Goal: Task Accomplishment & Management: Use online tool/utility

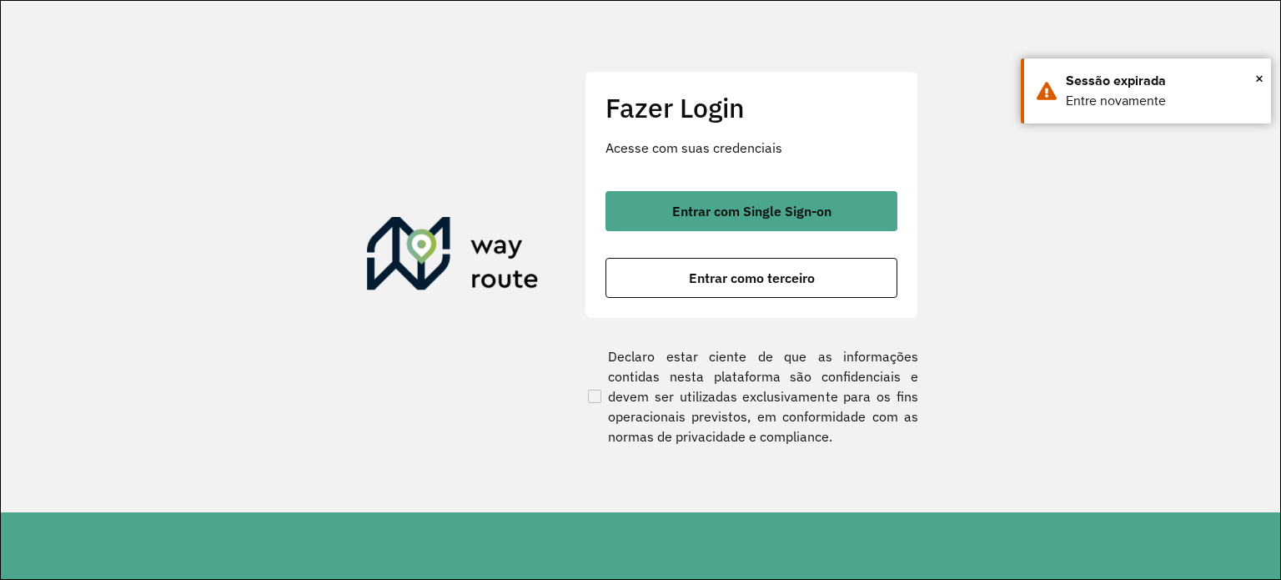
click at [754, 284] on span "Entrar como terceiro" at bounding box center [752, 277] width 126 height 13
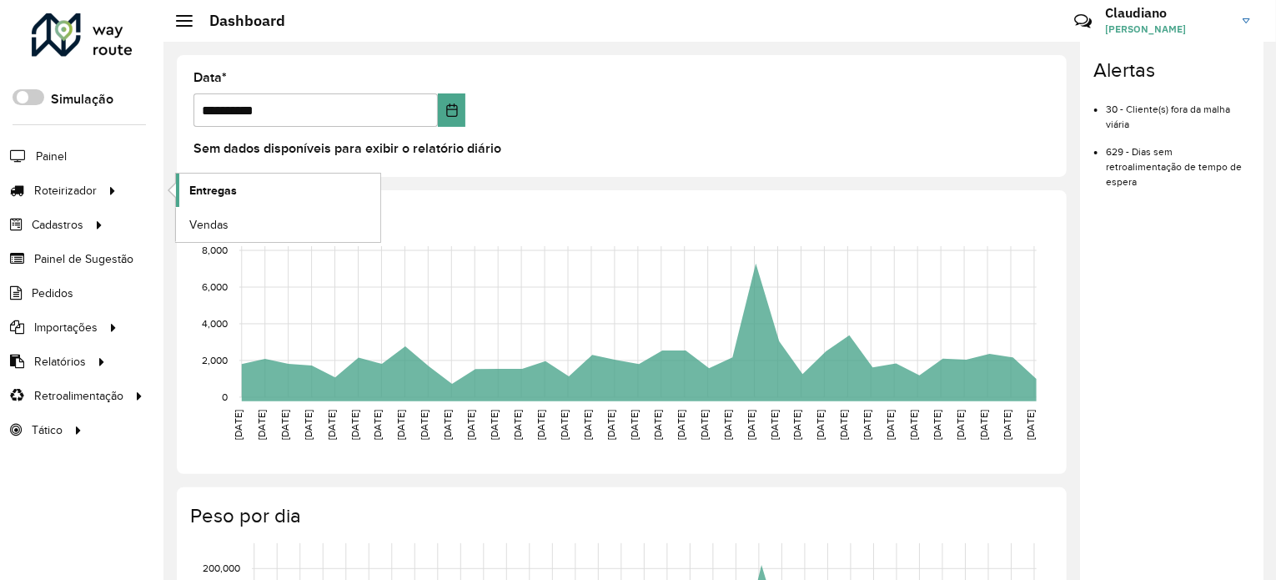
click at [211, 188] on span "Entregas" at bounding box center [213, 191] width 48 height 18
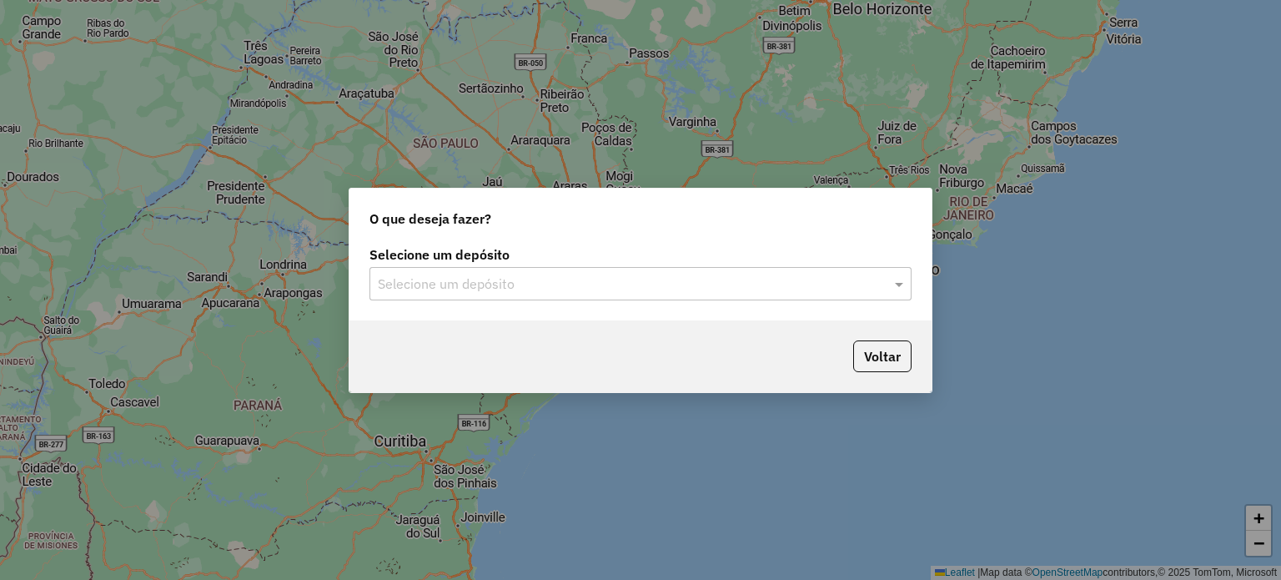
click at [407, 270] on div "Selecione um depósito" at bounding box center [641, 283] width 542 height 33
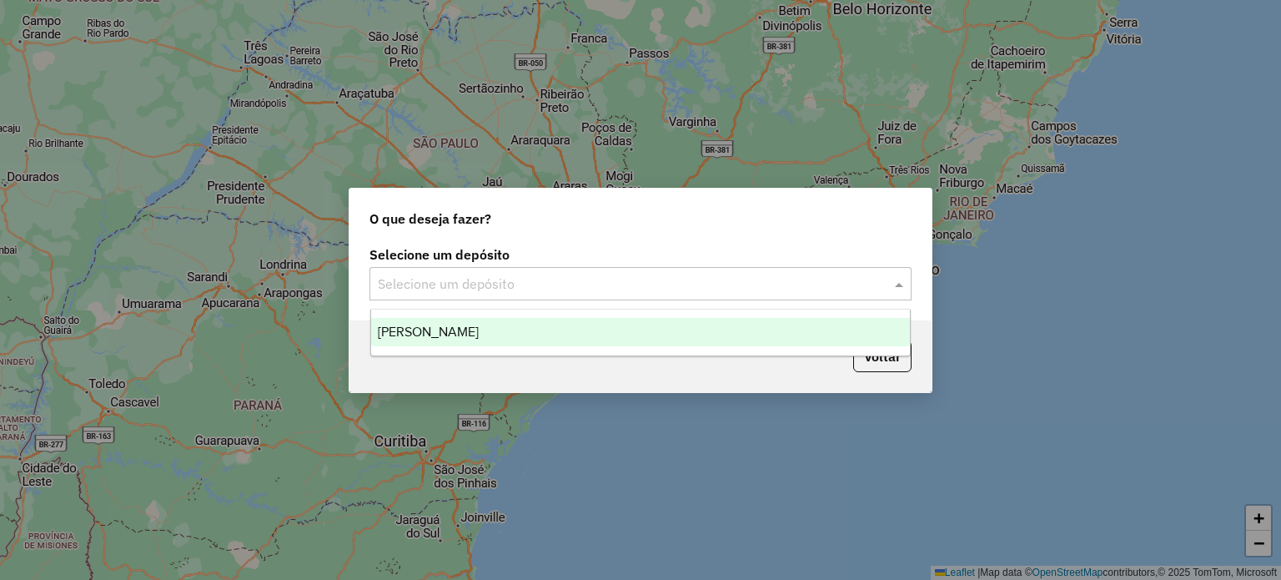
click at [440, 329] on span "[PERSON_NAME]" at bounding box center [428, 331] width 101 height 14
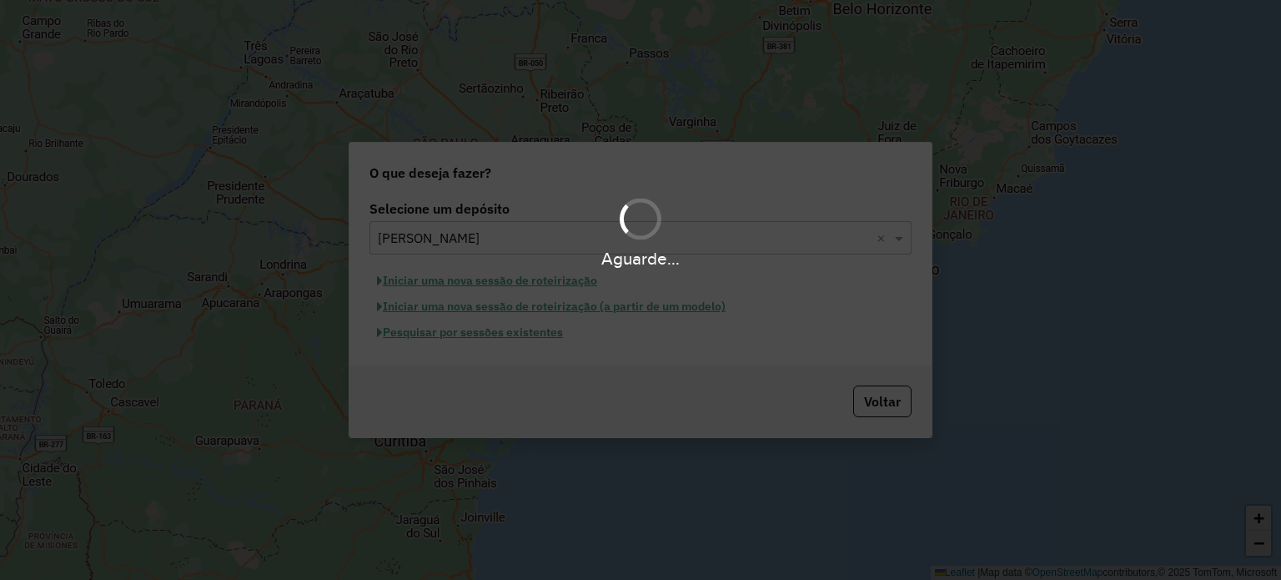
click at [529, 337] on div "Aguarde..." at bounding box center [640, 290] width 1281 height 580
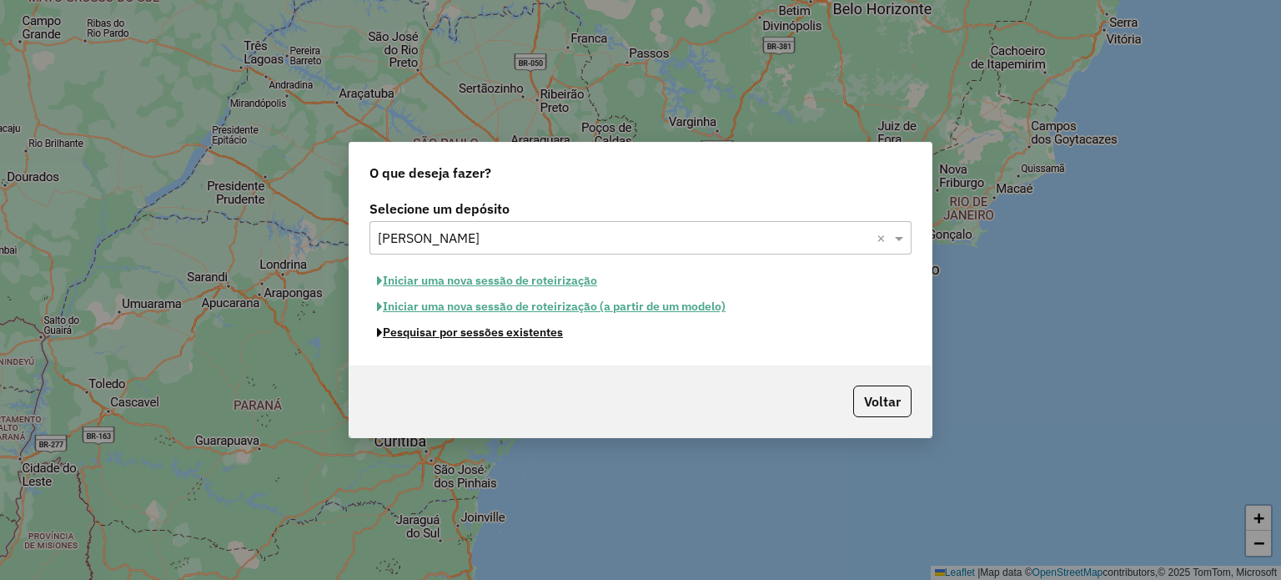
click at [532, 334] on button "Pesquisar por sessões existentes" at bounding box center [470, 332] width 201 height 26
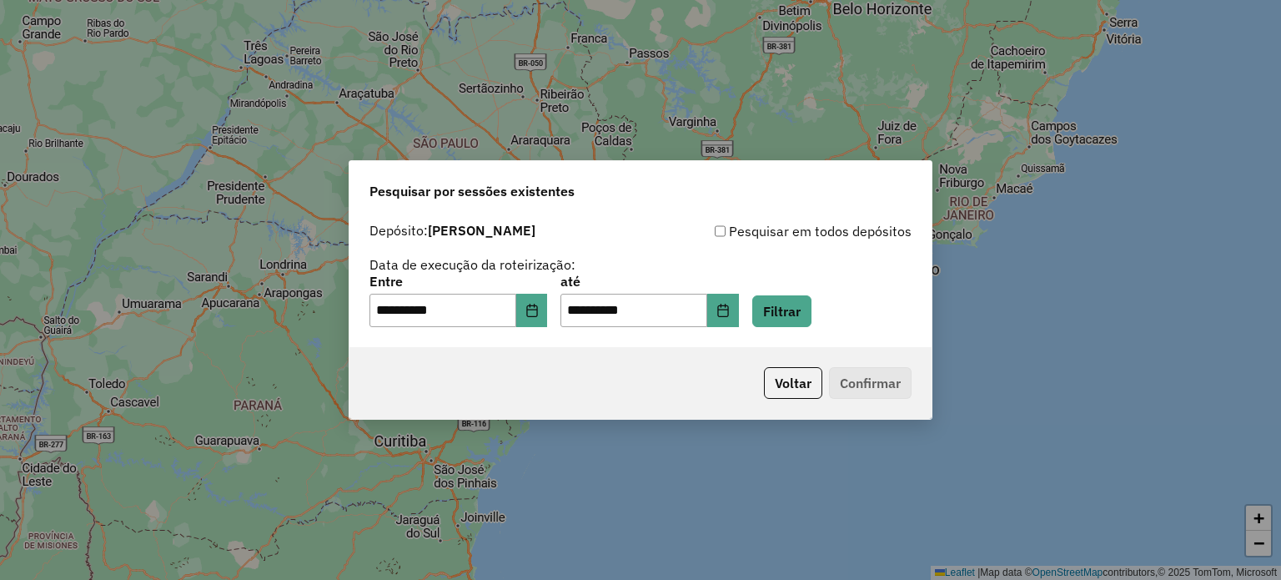
click at [841, 309] on div "**********" at bounding box center [641, 301] width 542 height 52
click at [812, 309] on button "Filtrar" at bounding box center [781, 311] width 59 height 32
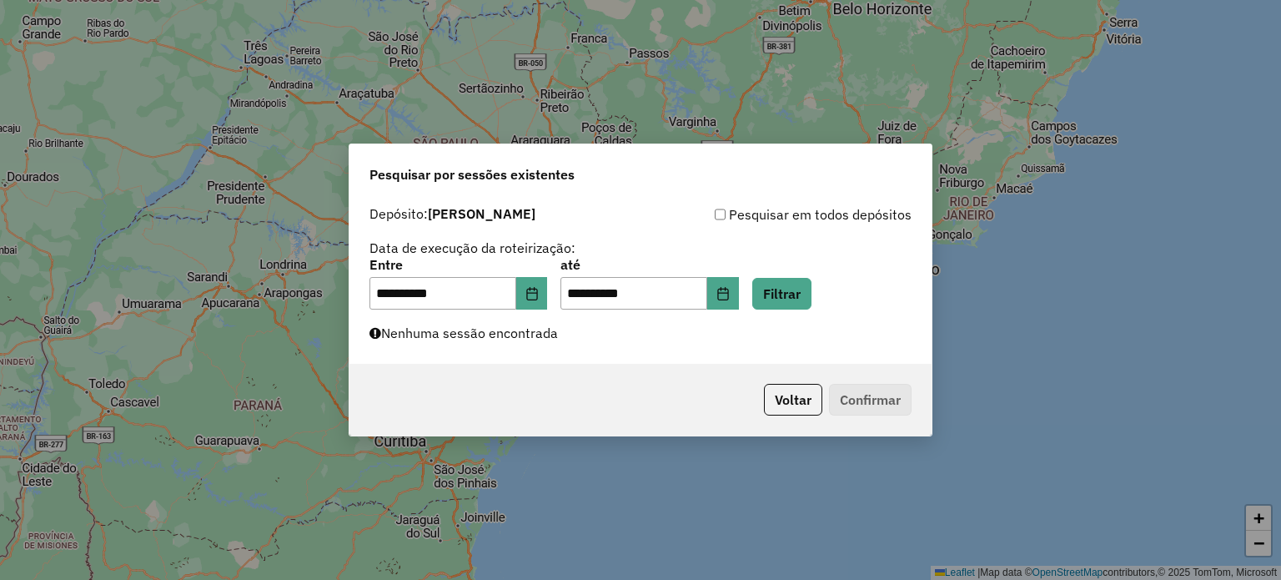
click at [504, 343] on div "**********" at bounding box center [641, 281] width 582 height 167
click at [539, 297] on icon "Choose Date" at bounding box center [532, 293] width 13 height 13
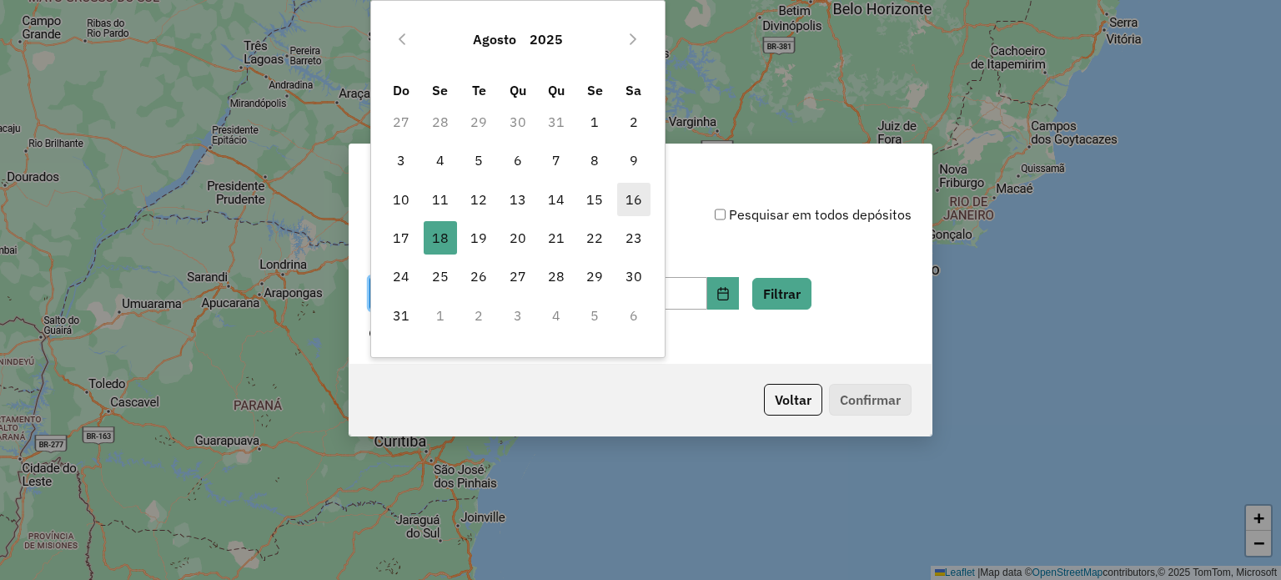
click at [627, 194] on span "16" at bounding box center [633, 199] width 33 height 33
type input "**********"
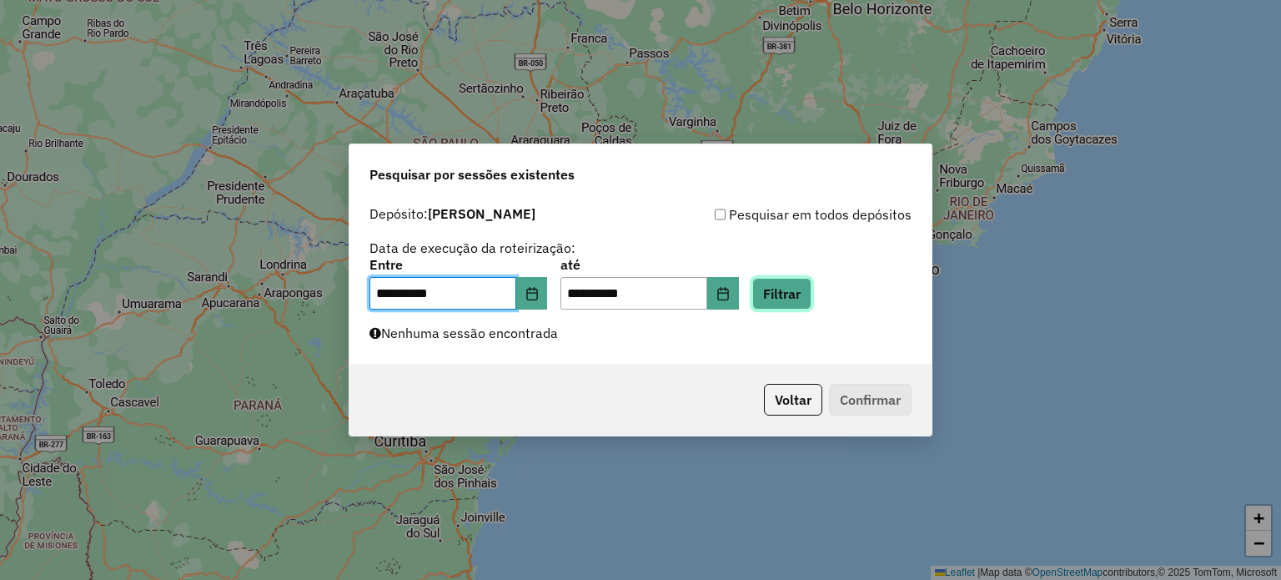
click at [801, 303] on button "Filtrar" at bounding box center [781, 294] width 59 height 32
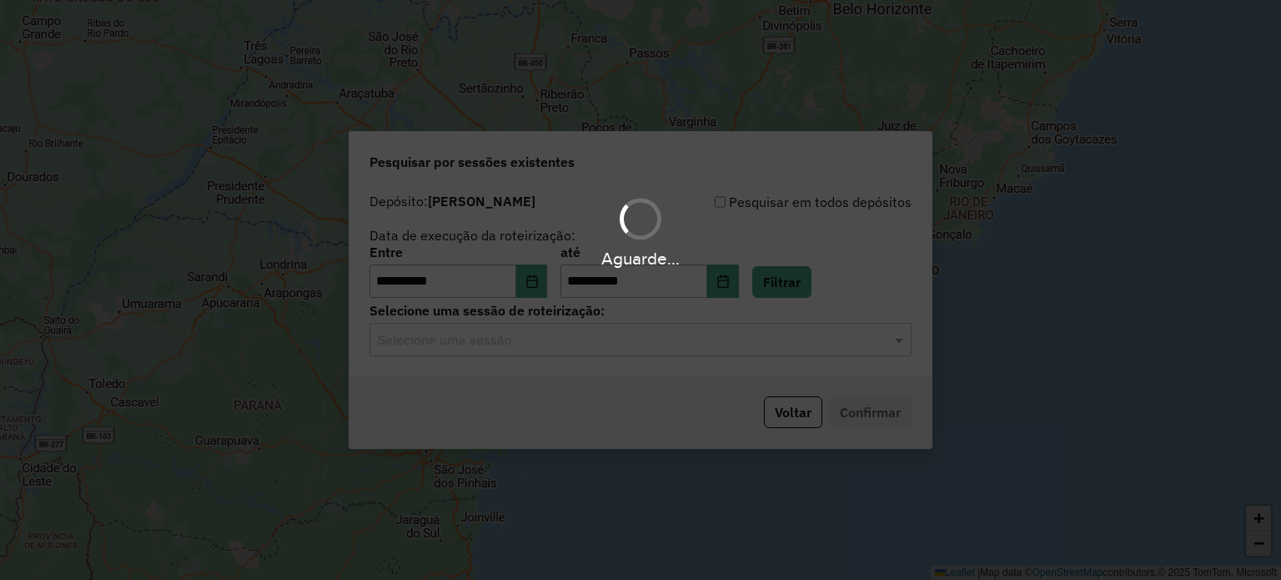
click at [505, 343] on div "Aguarde..." at bounding box center [640, 290] width 1281 height 580
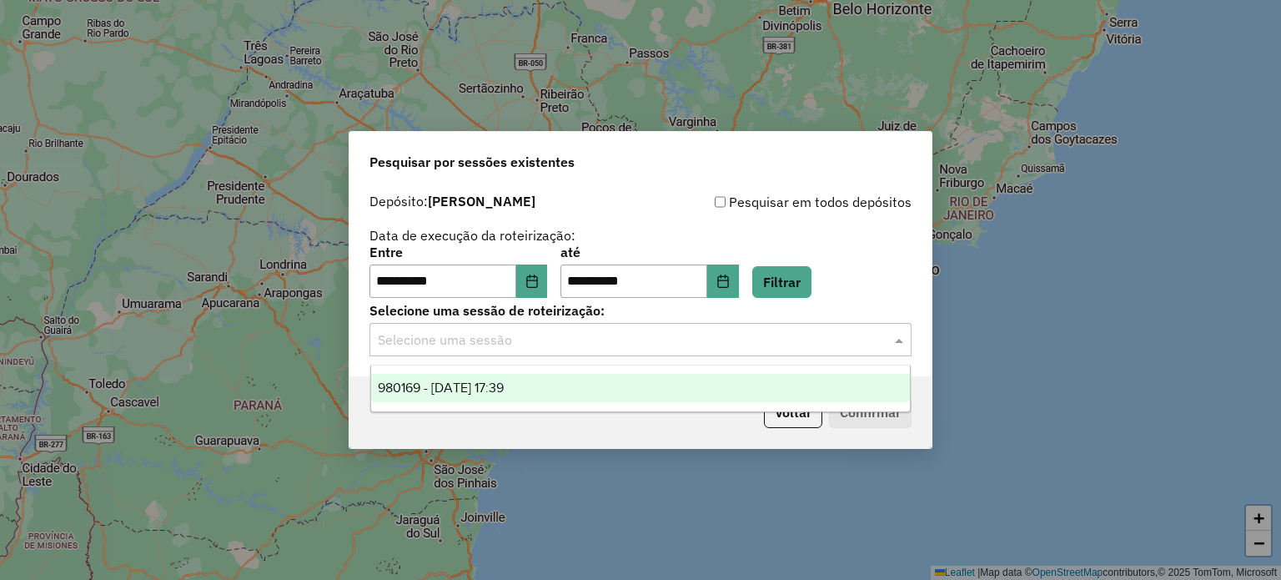
click at [505, 343] on input "text" at bounding box center [624, 340] width 492 height 20
click at [504, 390] on span "980169 - 16/08/2025 17:39" at bounding box center [441, 387] width 126 height 14
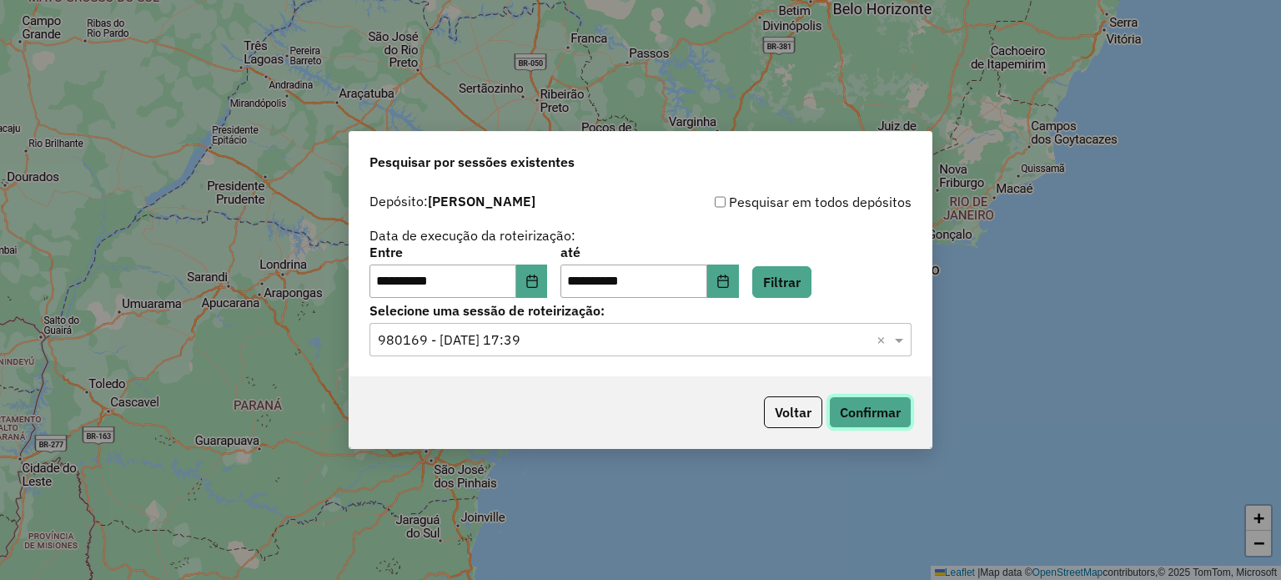
click at [887, 410] on button "Confirmar" at bounding box center [870, 412] width 83 height 32
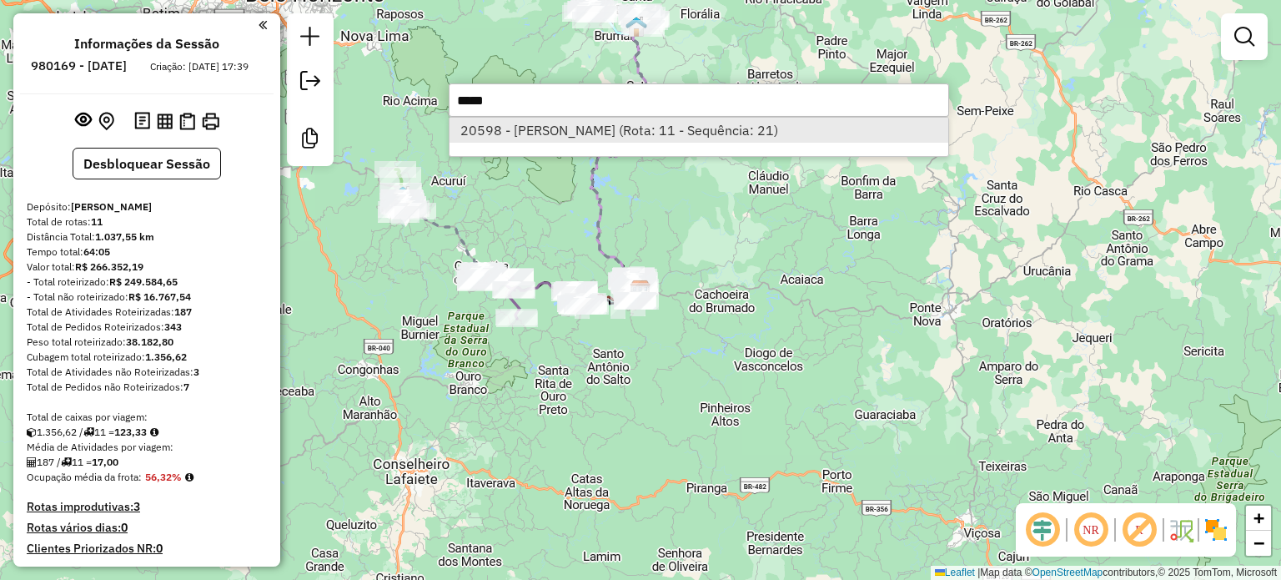
type input "*****"
click at [626, 133] on li "20598 - [PERSON_NAME] (Rota: 11 - Sequência: 21)" at bounding box center [699, 130] width 499 height 25
select select "**********"
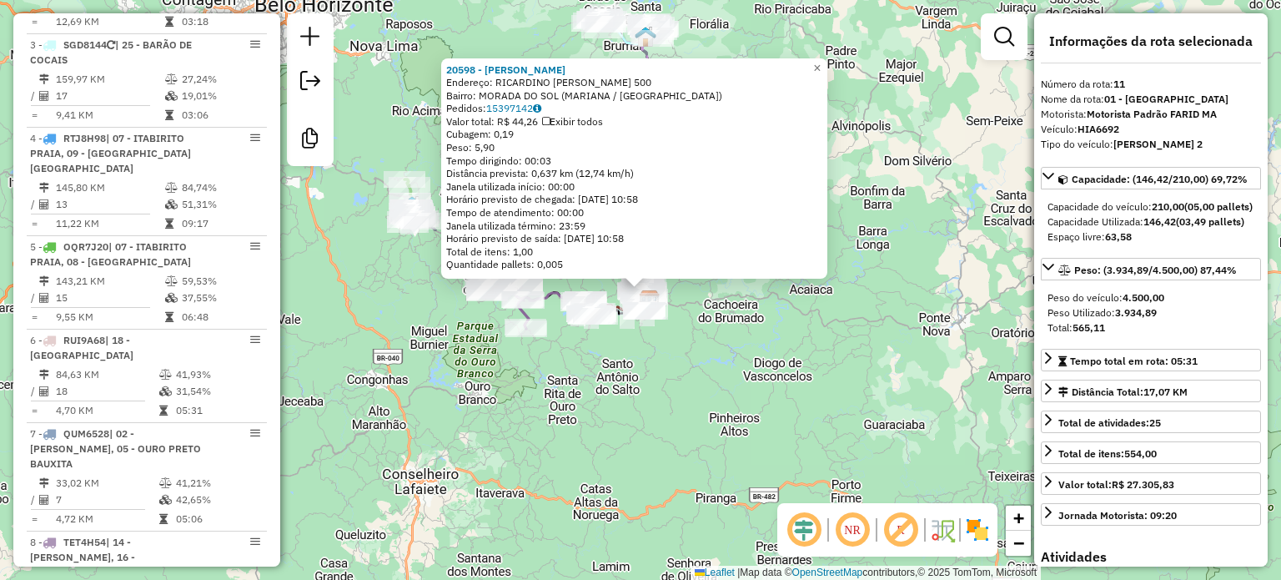
scroll to position [1455, 0]
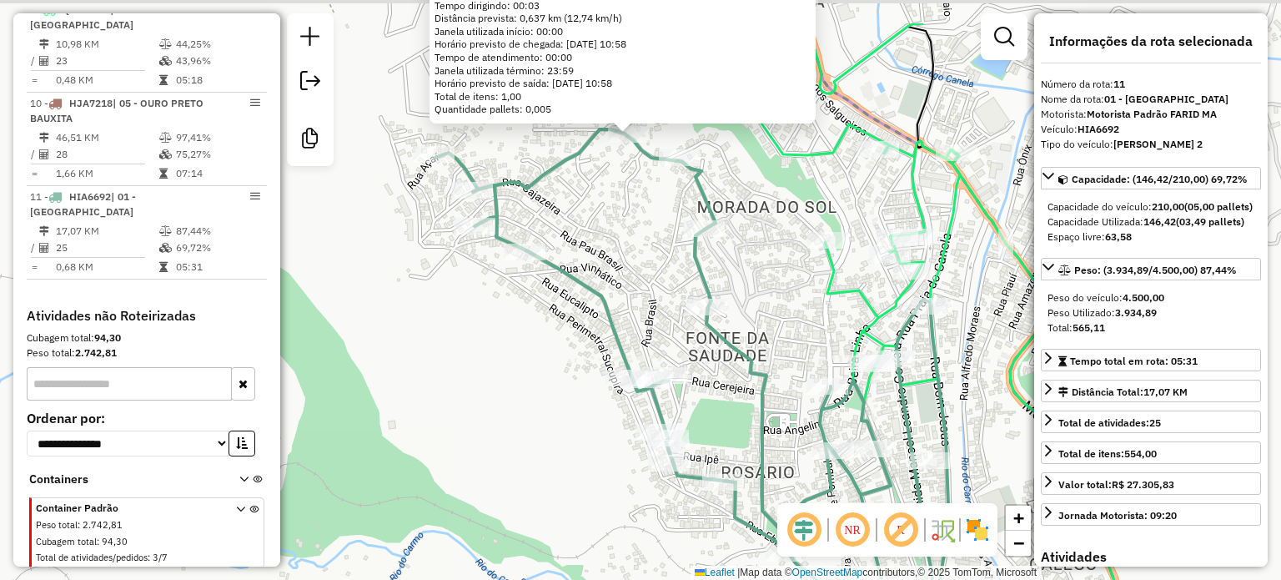
drag, startPoint x: 654, startPoint y: 177, endPoint x: 659, endPoint y: 223, distance: 46.1
click at [659, 223] on div "20598 - [PERSON_NAME]: RICARDINO [PERSON_NAME] 500 Bairro: MORADA DO SOL ([GEOG…" at bounding box center [640, 290] width 1281 height 580
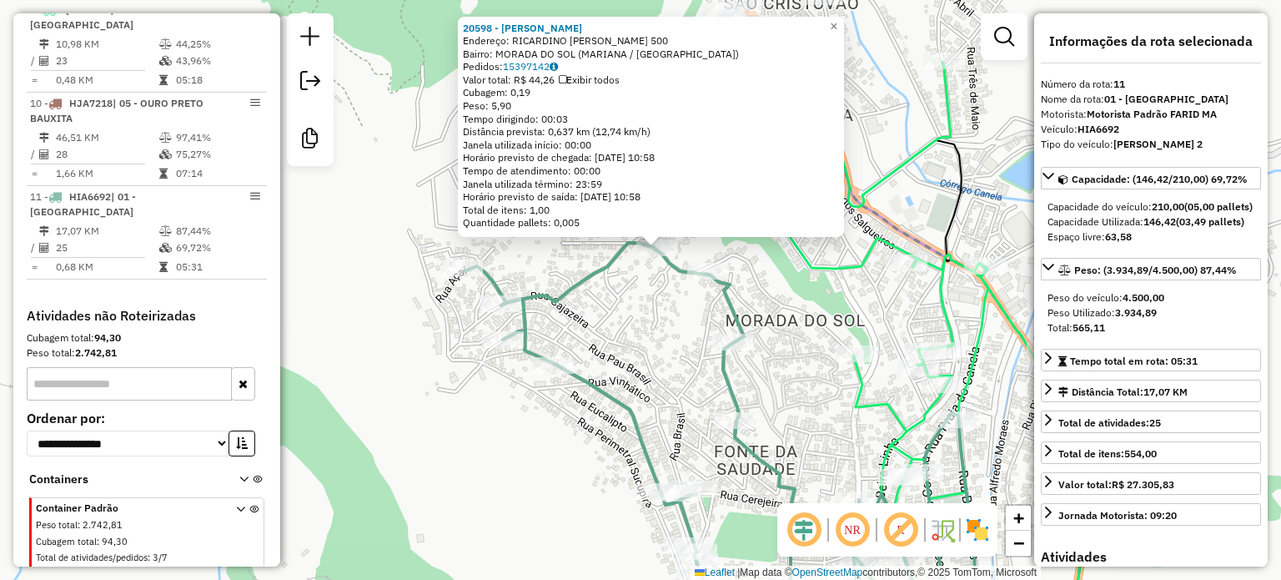
drag, startPoint x: 625, startPoint y: 226, endPoint x: 651, endPoint y: 324, distance: 101.2
click at [651, 324] on div "20598 - [PERSON_NAME]: RICARDINO [PERSON_NAME] 500 Bairro: MORADA DO SOL ([GEOG…" at bounding box center [640, 290] width 1281 height 580
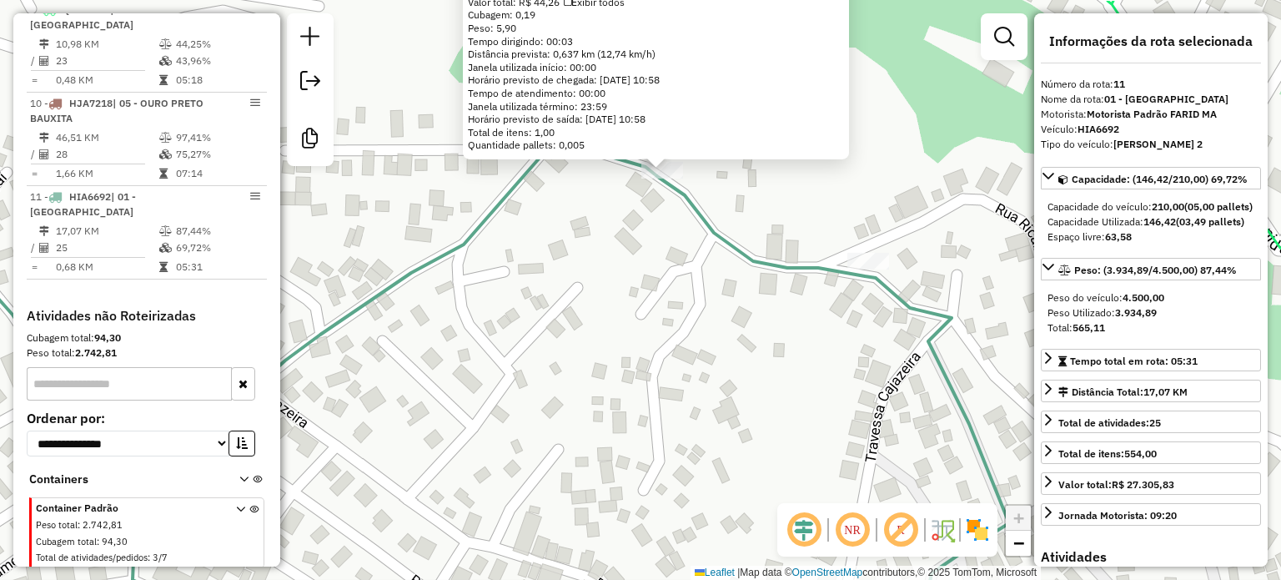
drag, startPoint x: 677, startPoint y: 268, endPoint x: 654, endPoint y: 390, distance: 124.0
click at [654, 390] on div "20598 - [PERSON_NAME]: RICARDINO [PERSON_NAME] 500 Bairro: MORADA DO SOL ([GEOG…" at bounding box center [640, 290] width 1281 height 580
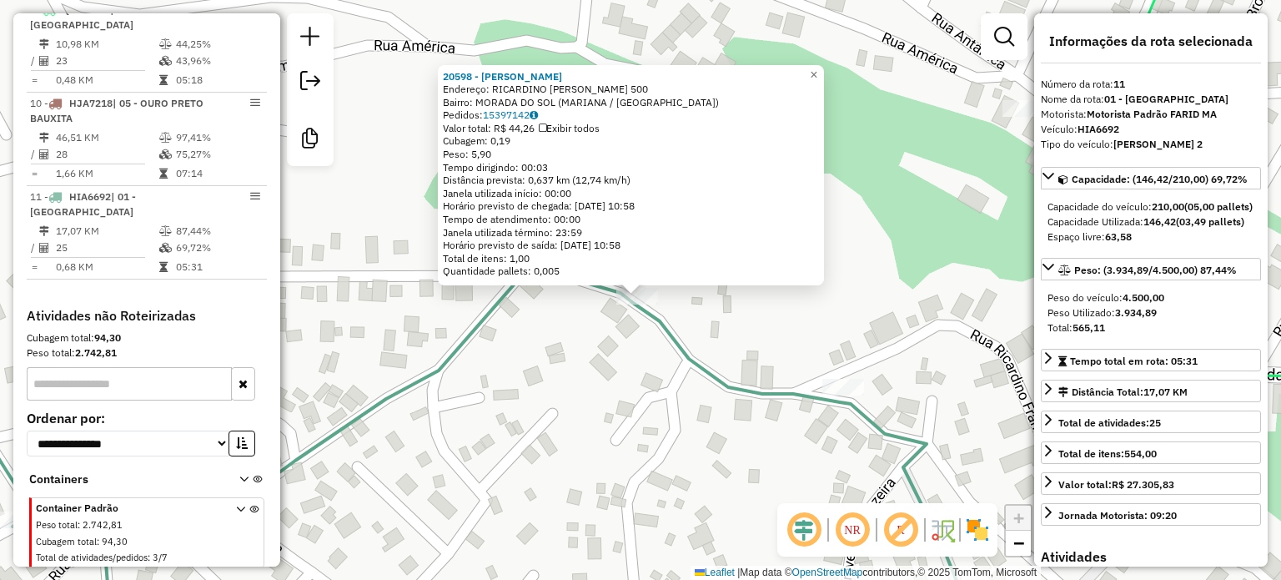
click at [674, 370] on div "20598 - [PERSON_NAME]: RICARDINO [PERSON_NAME] 500 Bairro: MORADA DO SOL ([GEOG…" at bounding box center [640, 290] width 1281 height 580
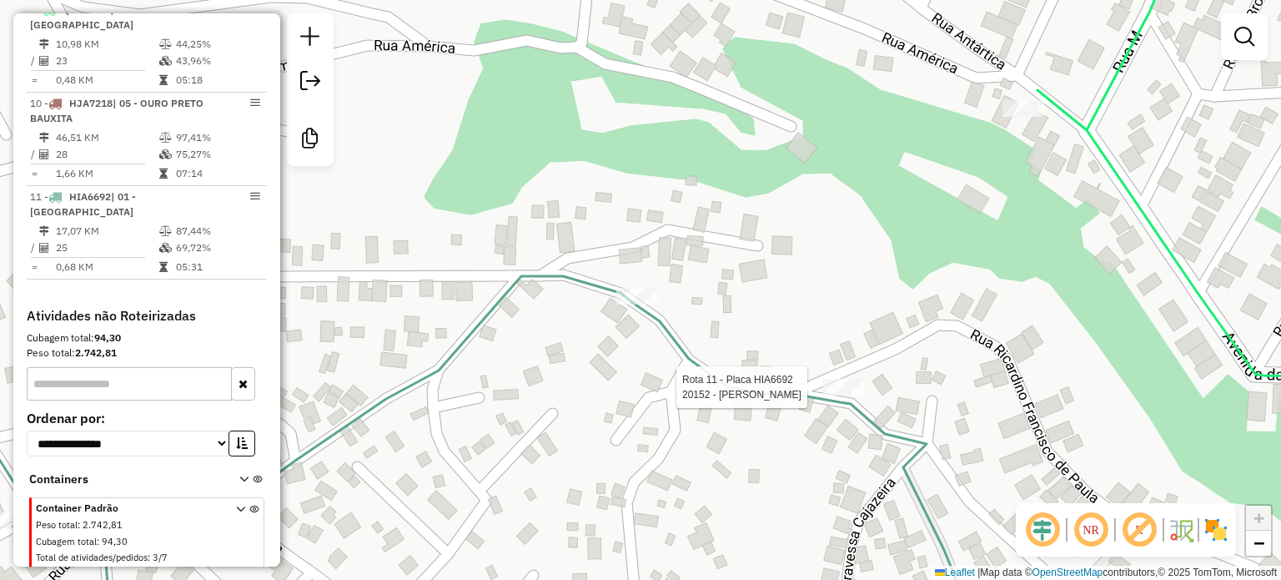
select select "**********"
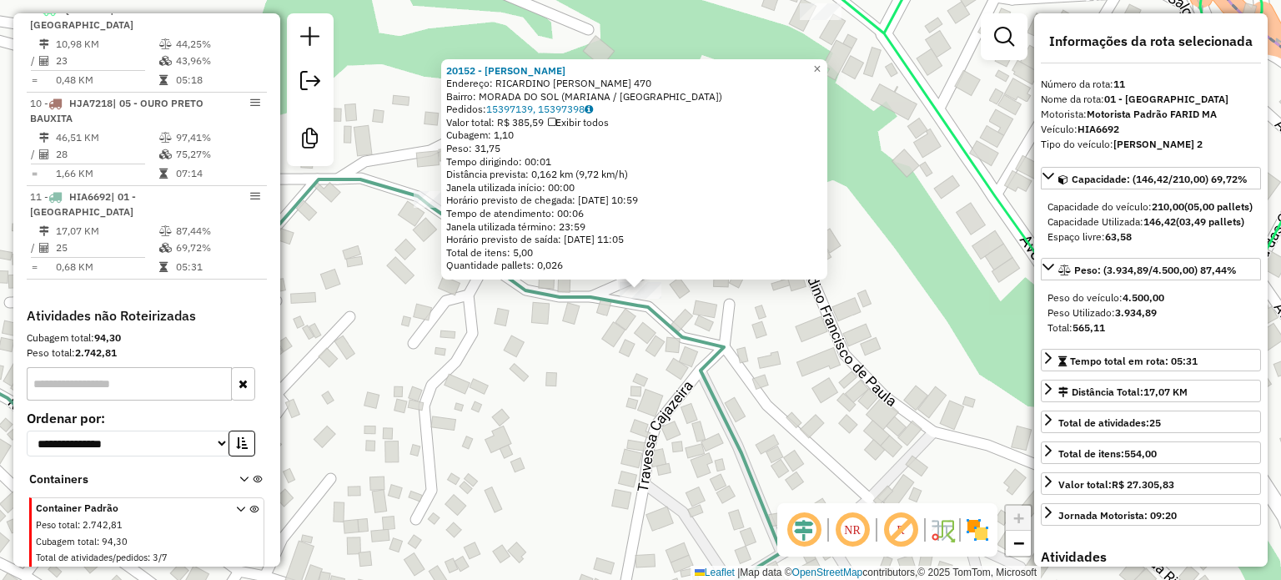
click at [620, 366] on div "20152 - [PERSON_NAME]: RICARDINO [PERSON_NAME] 470 Bairro: MORADA DO SOL ([GEOG…" at bounding box center [640, 290] width 1281 height 580
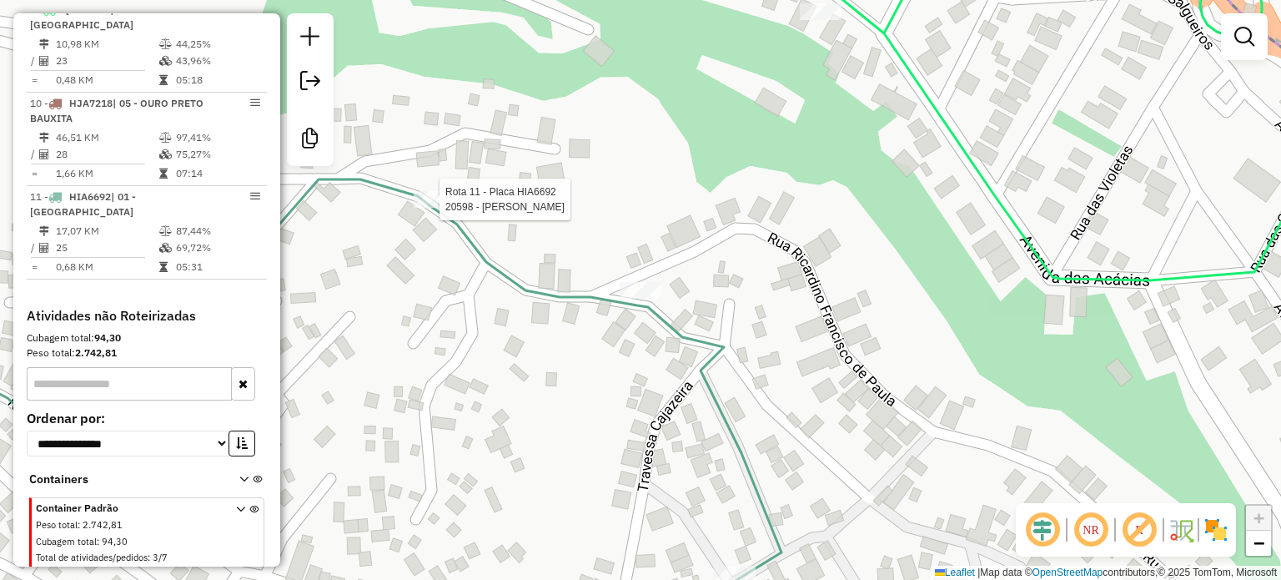
select select "**********"
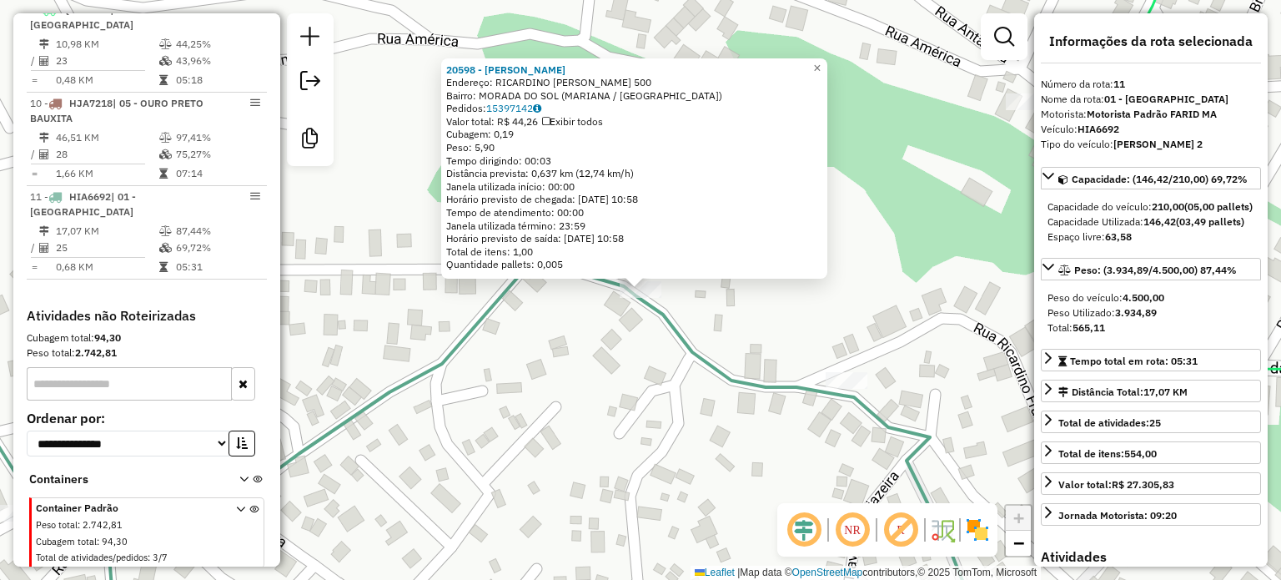
drag, startPoint x: 871, startPoint y: 520, endPoint x: 875, endPoint y: 500, distance: 20.4
click at [871, 520] on em at bounding box center [852, 530] width 40 height 40
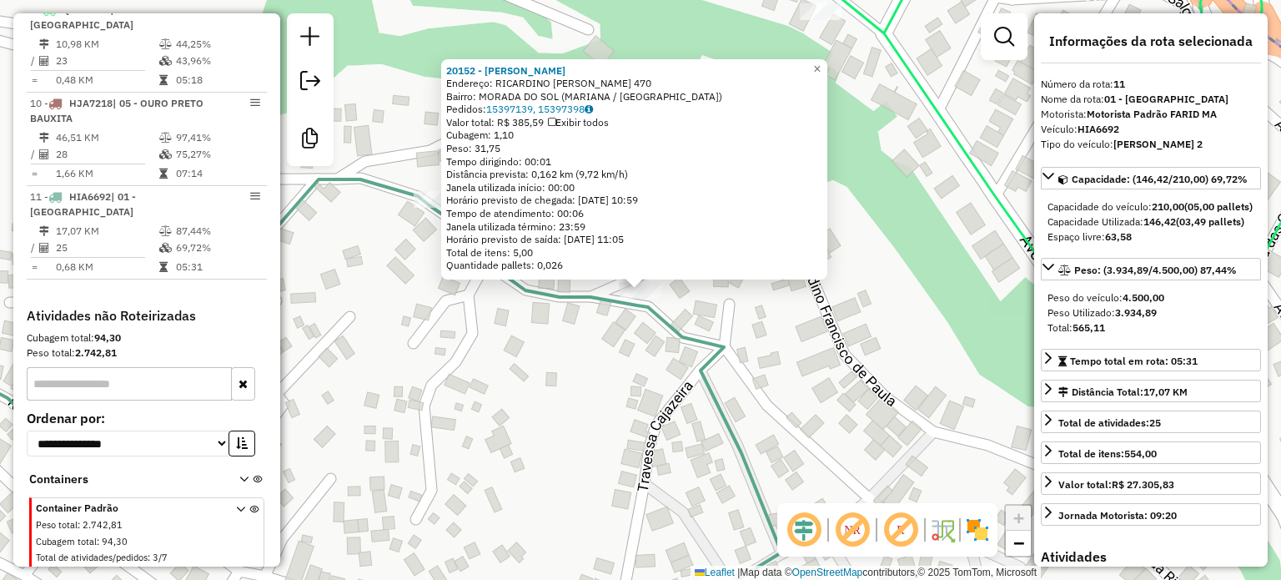
click at [423, 374] on div "20152 - [PERSON_NAME]: RICARDINO [PERSON_NAME] 470 Bairro: MORADA DO SOL ([GEOG…" at bounding box center [640, 290] width 1281 height 580
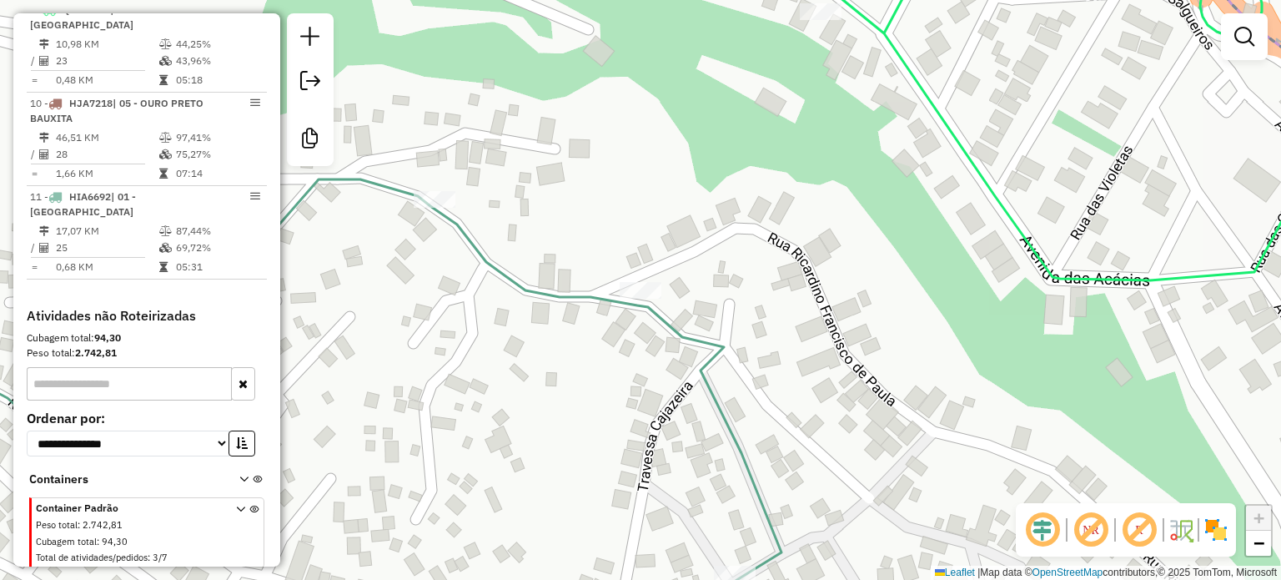
drag, startPoint x: 663, startPoint y: 386, endPoint x: 564, endPoint y: 296, distance: 134.0
click at [575, 309] on div "Janela de atendimento Grade de atendimento Capacidade Transportadoras Veículos …" at bounding box center [640, 290] width 1281 height 580
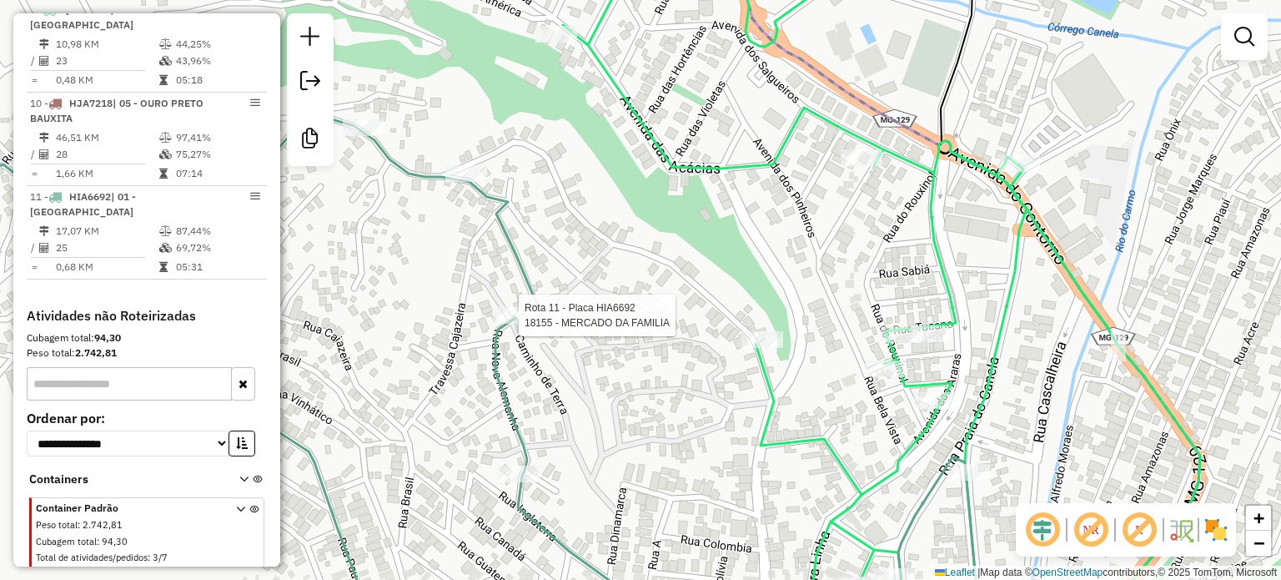
select select "**********"
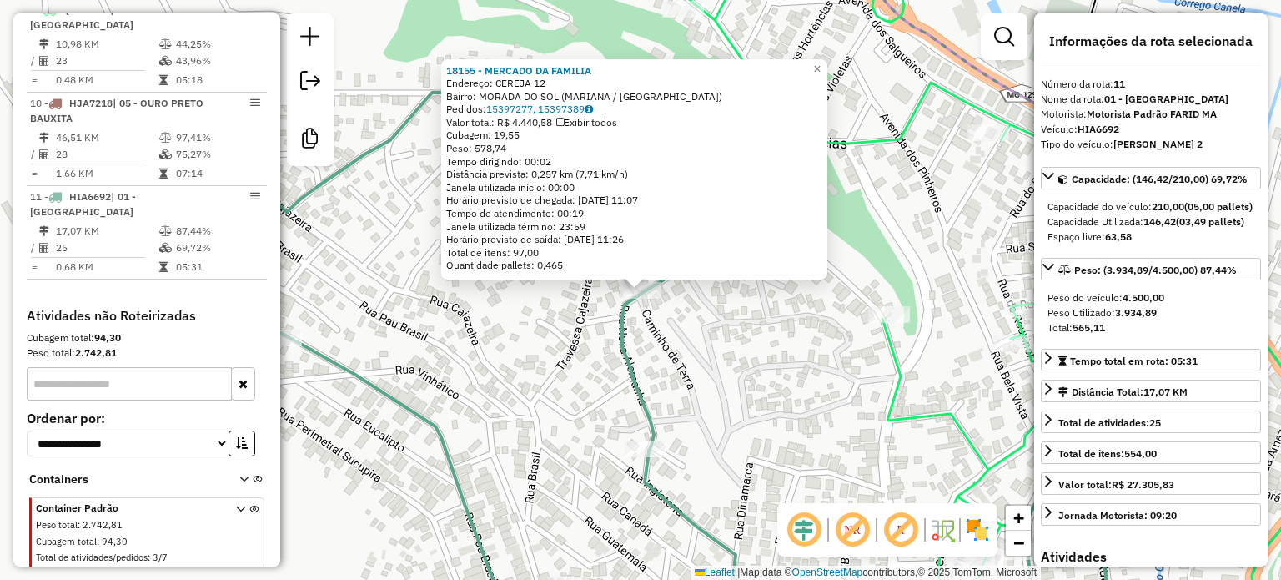
click at [515, 318] on div "18155 - MERCADO DA FAMILIA Endereço: CEREJA 12 Bairro: MORADA DO SOL ([GEOGRAPH…" at bounding box center [640, 290] width 1281 height 580
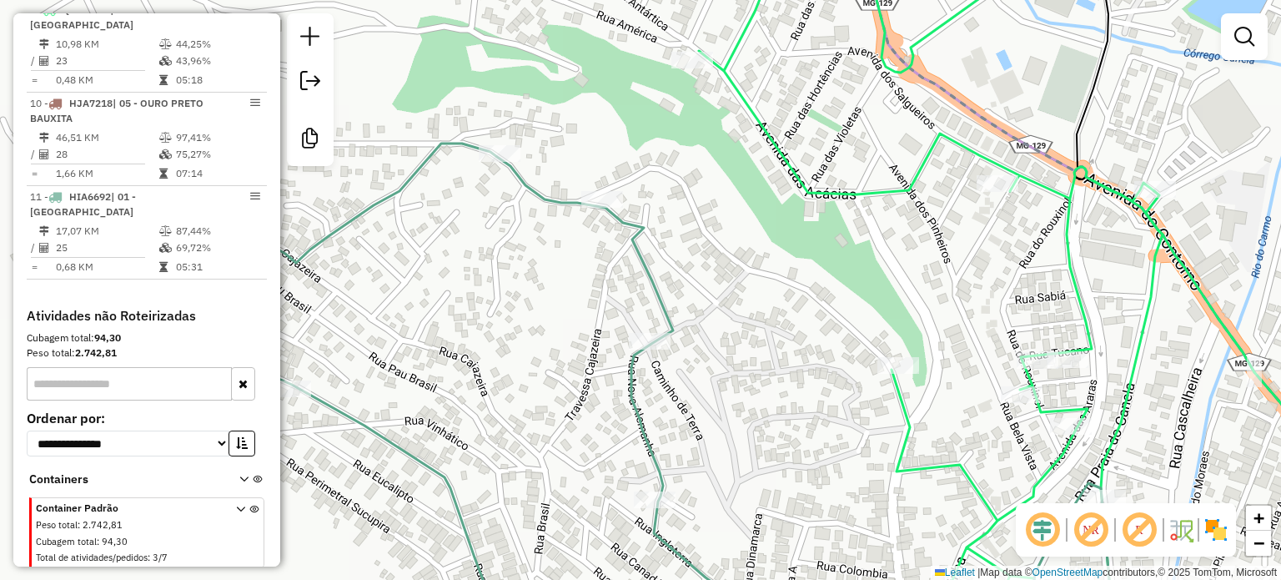
drag, startPoint x: 603, startPoint y: 326, endPoint x: 611, endPoint y: 348, distance: 23.0
click at [611, 348] on div "Janela de atendimento Grade de atendimento Capacidade Transportadoras Veículos …" at bounding box center [640, 290] width 1281 height 580
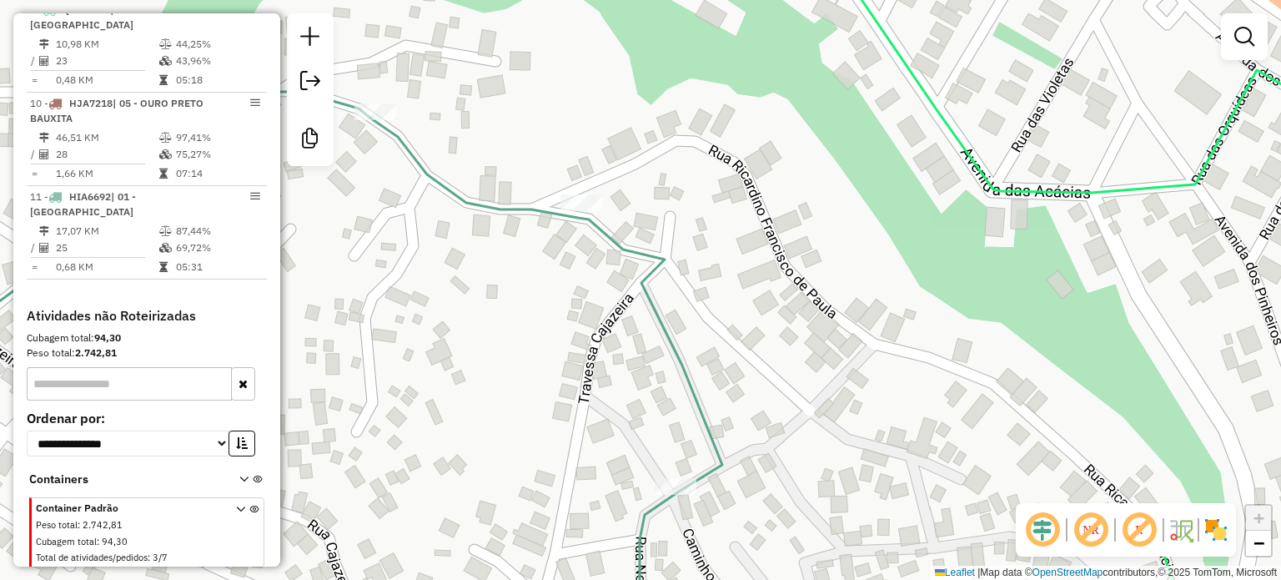
click at [645, 277] on icon at bounding box center [297, 365] width 851 height 546
select select "**********"
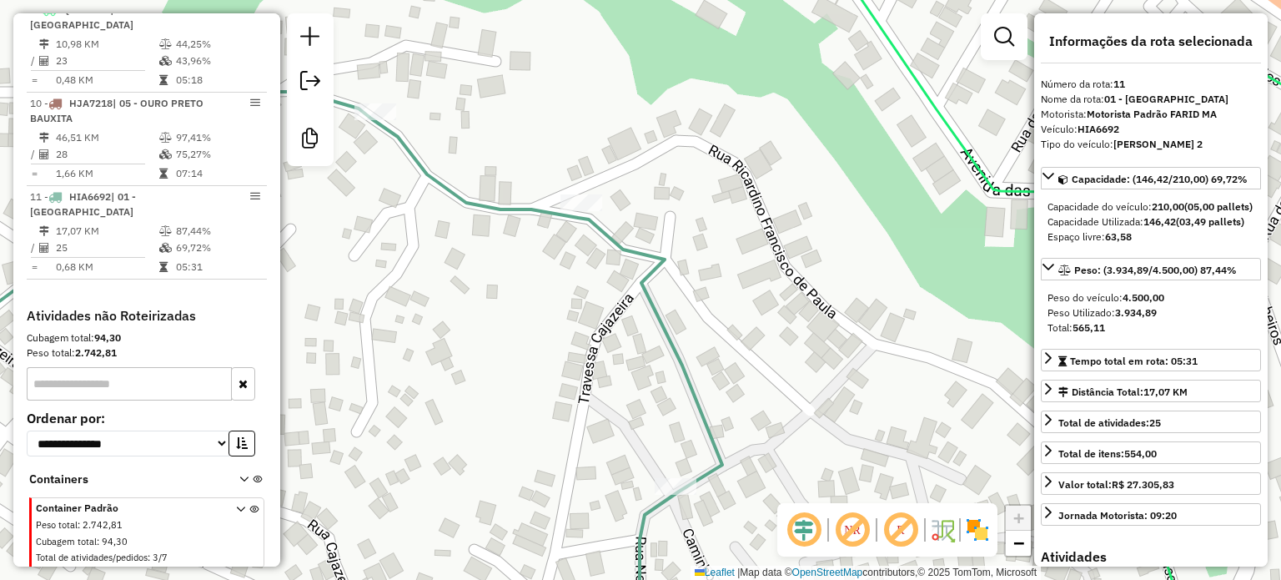
drag, startPoint x: 652, startPoint y: 345, endPoint x: 717, endPoint y: 322, distance: 69.1
click at [702, 354] on div "Janela de atendimento Grade de atendimento Capacidade Transportadoras Veículos …" at bounding box center [640, 290] width 1281 height 580
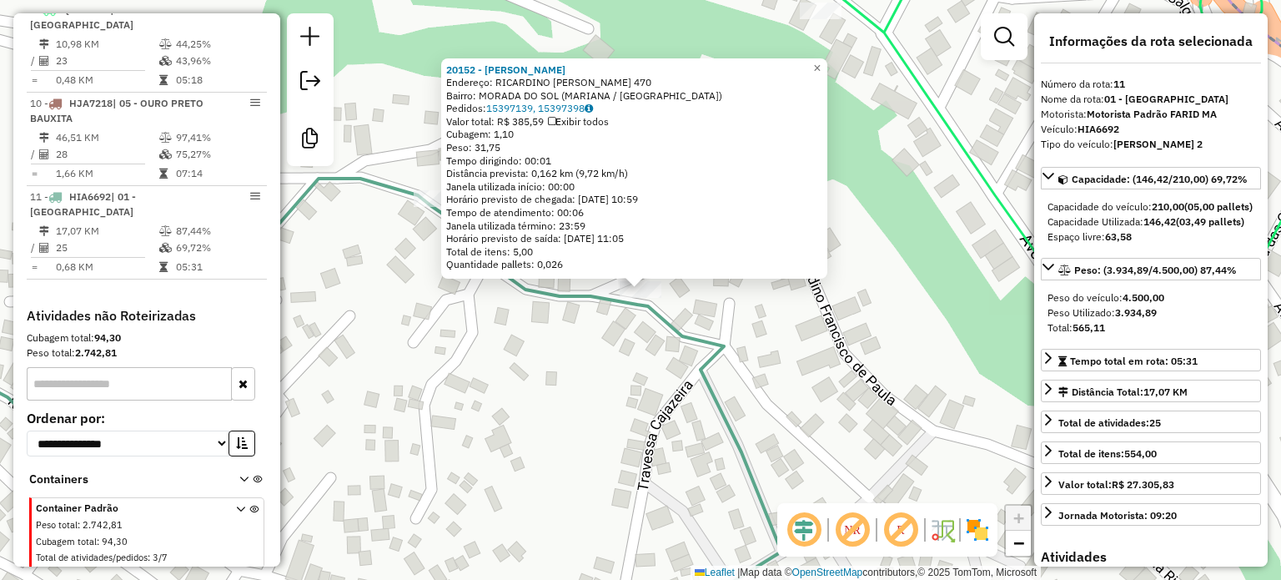
click at [557, 327] on div "20152 - [PERSON_NAME]: RICARDINO [PERSON_NAME] 470 Bairro: MORADA DO SOL ([GEOG…" at bounding box center [640, 290] width 1281 height 580
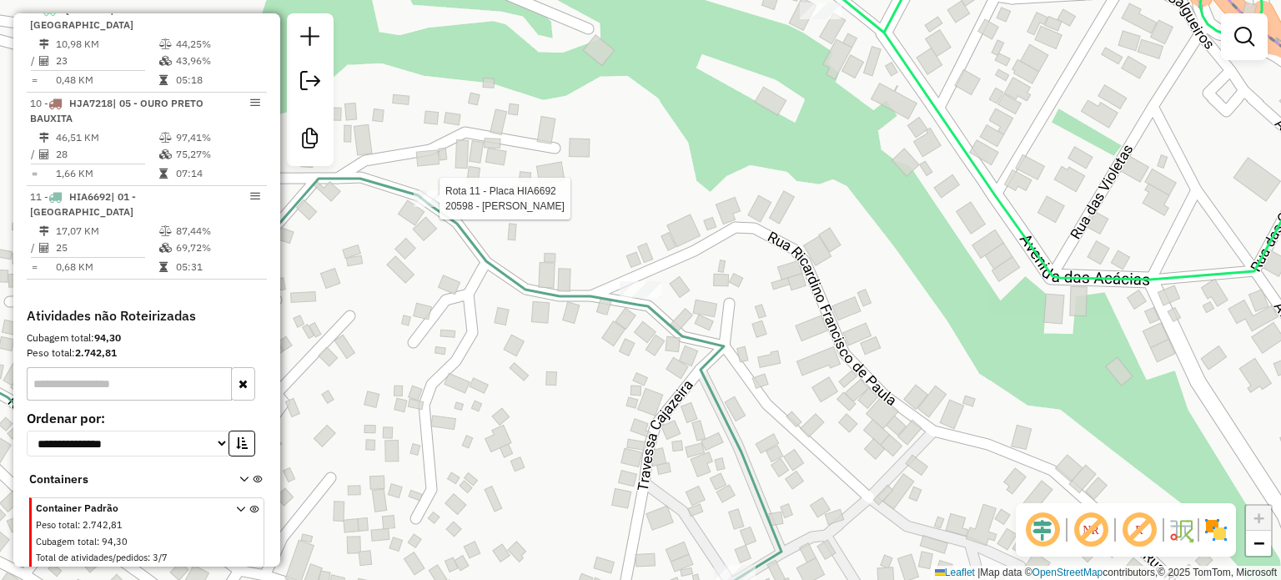
select select "**********"
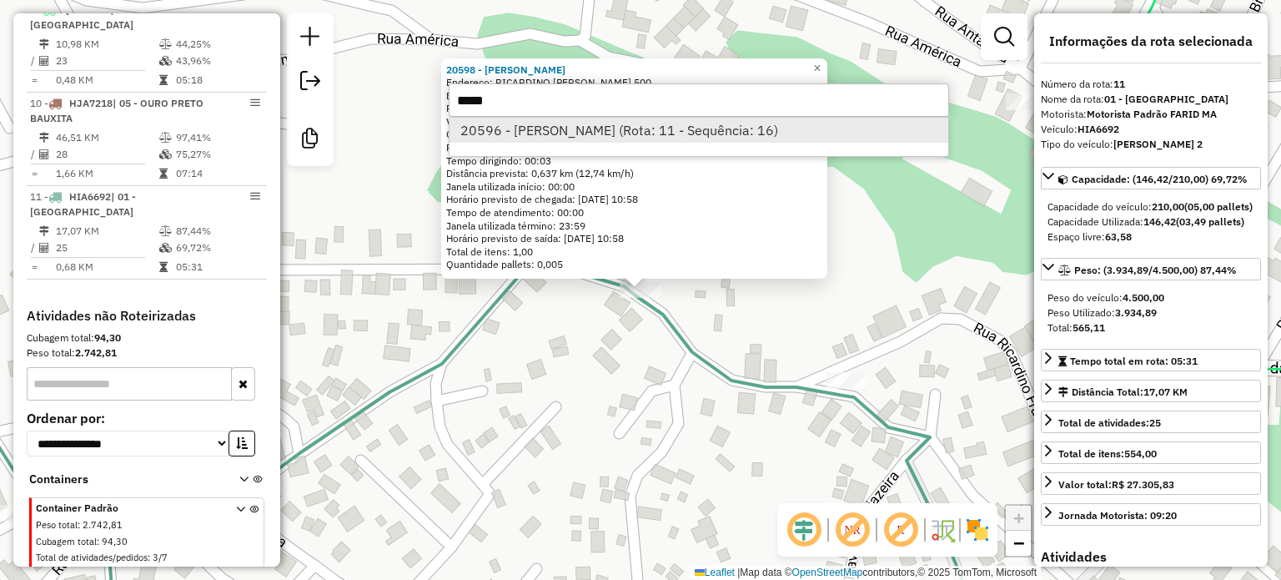
type input "*****"
click at [641, 129] on li "20596 - [PERSON_NAME] (Rota: 11 - Sequência: 16)" at bounding box center [699, 130] width 499 height 25
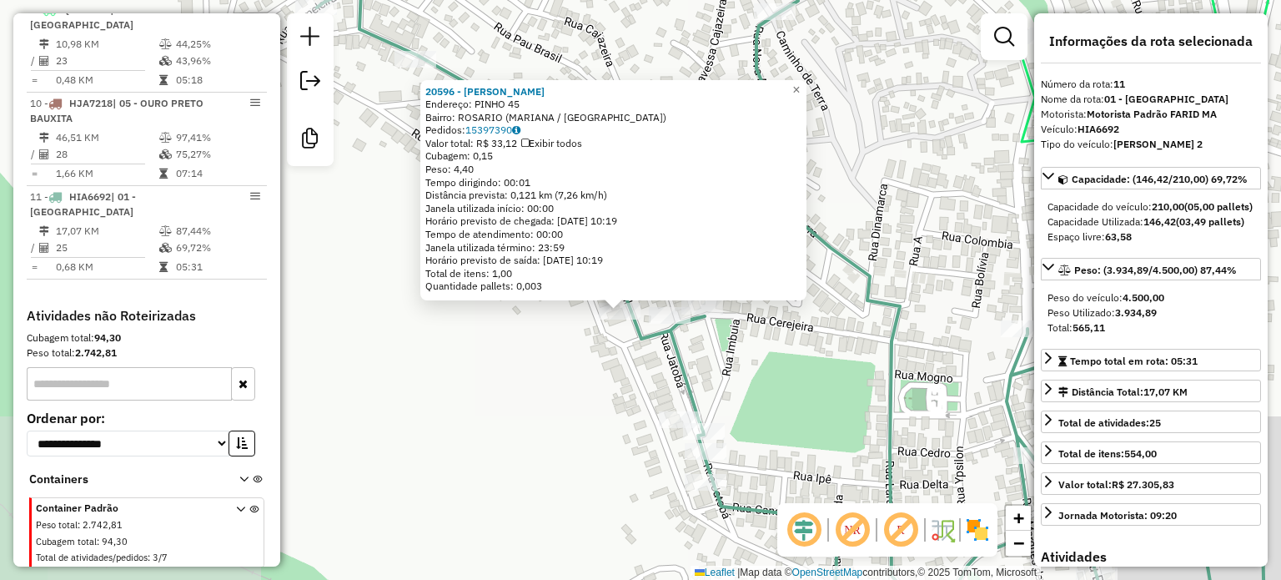
click at [609, 375] on div "20596 - VANDERLEA SILVEIRA Endereço: PINHO 45 Bairro: [GEOGRAPHIC_DATA] (MARIAN…" at bounding box center [640, 290] width 1281 height 580
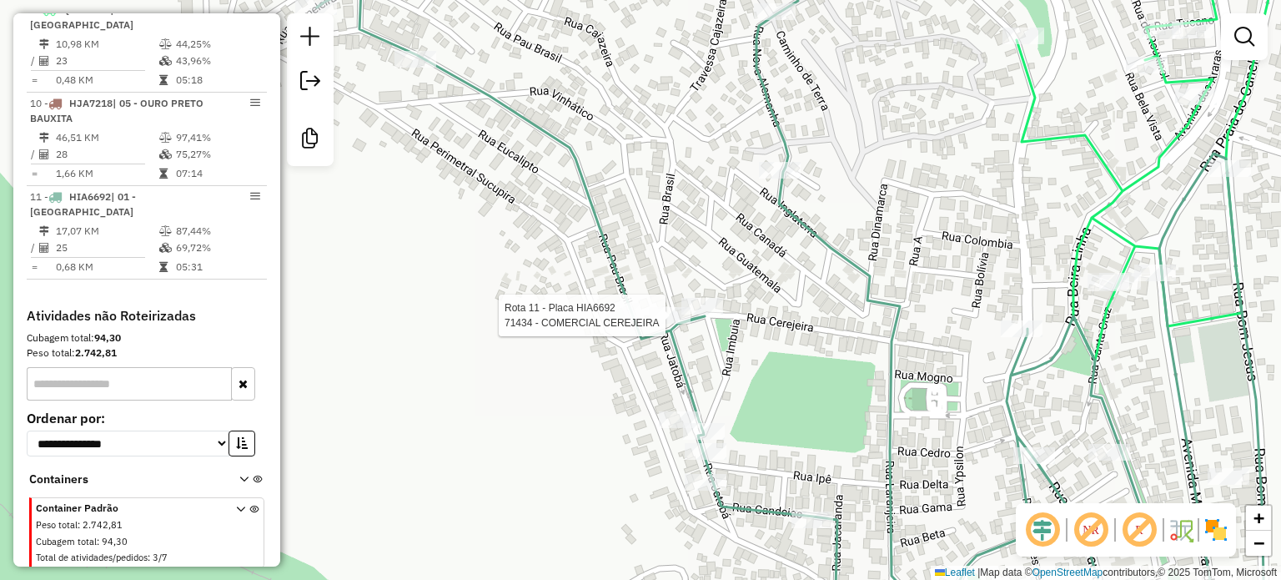
click at [673, 323] on div at bounding box center [670, 315] width 42 height 17
select select "**********"
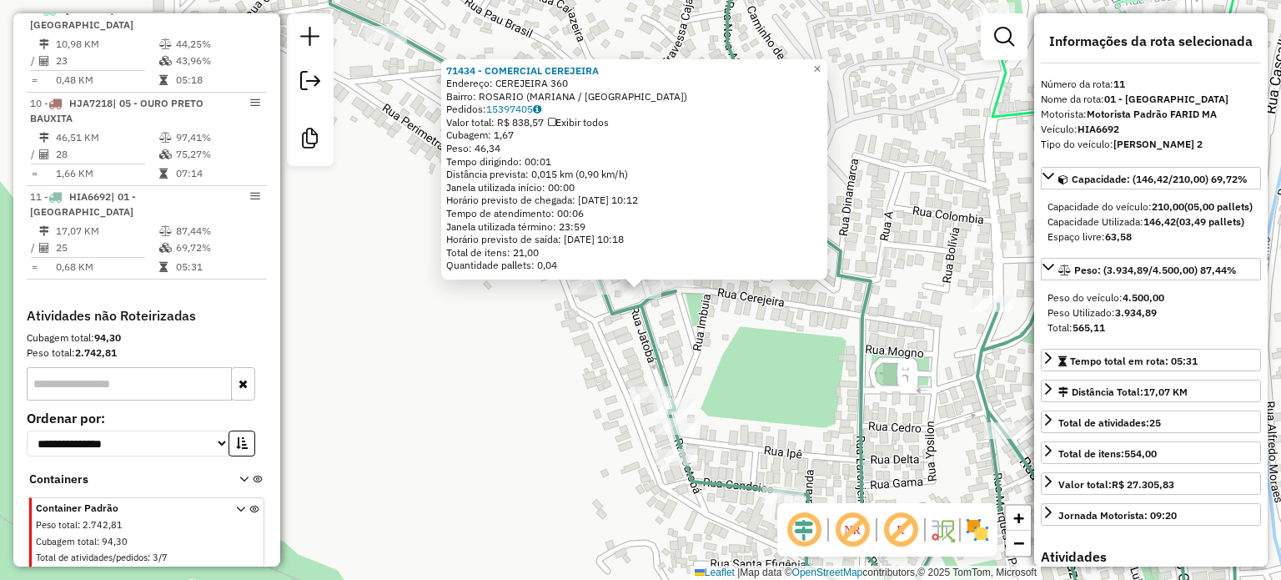
click at [673, 323] on div "71434 - COMERCIAL CEREJEIRA Endereço: CEREJEIRA 360 Bairro: [GEOGRAPHIC_DATA] (…" at bounding box center [640, 290] width 1281 height 580
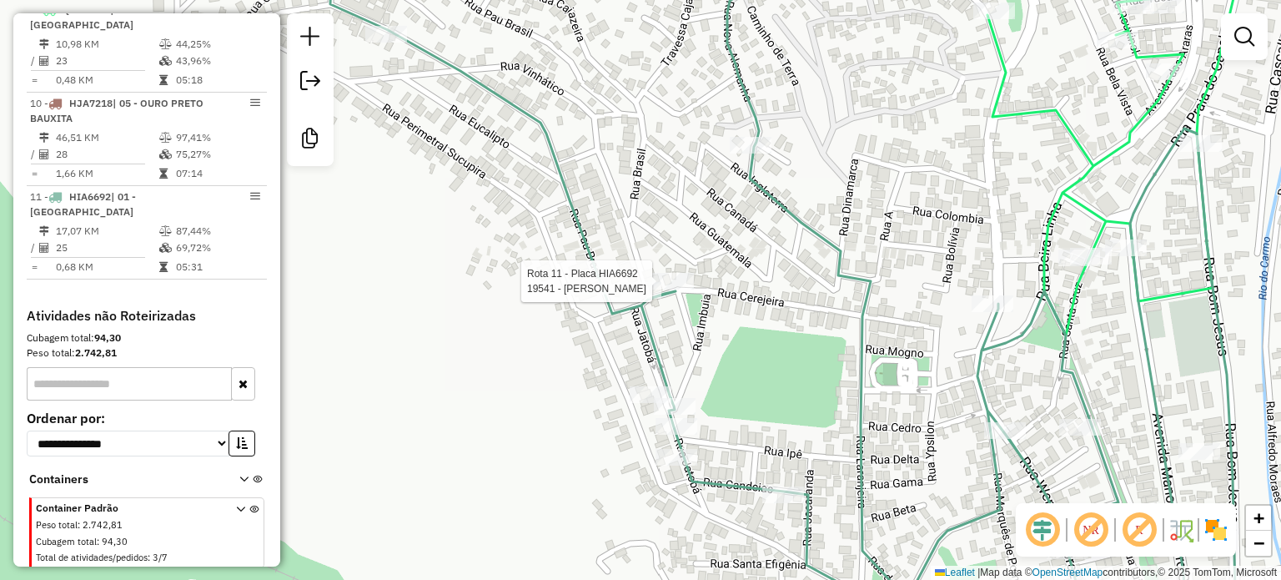
select select "**********"
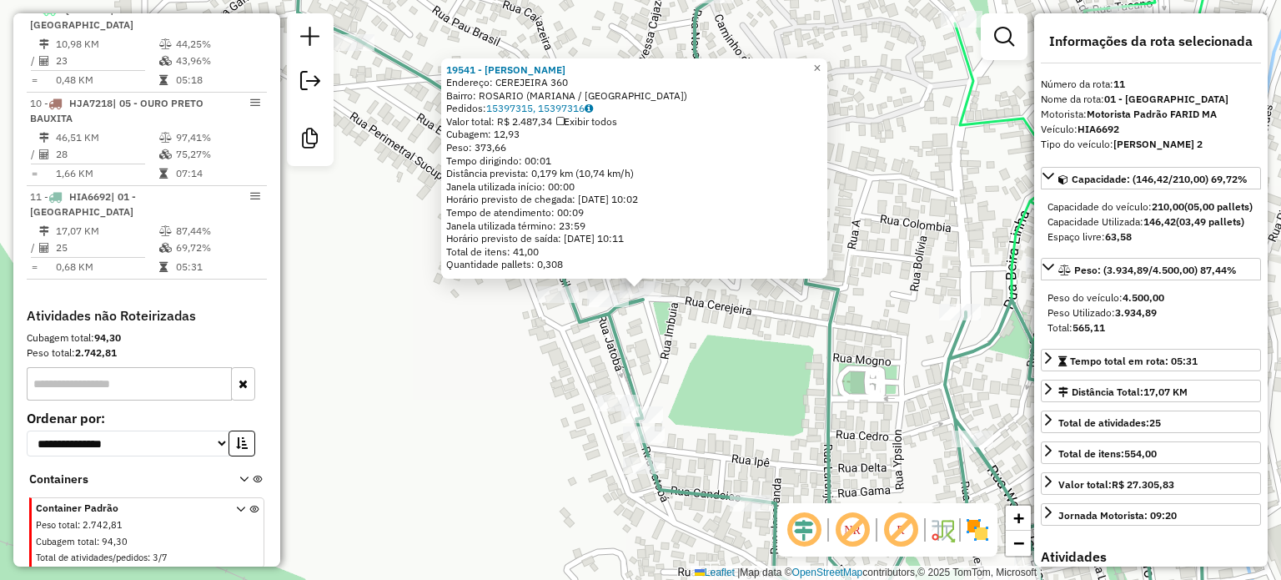
click at [638, 336] on div "Rota 11 - Placa HIA6692 19541 - [PERSON_NAME] 19541 - [PERSON_NAME] Endereço: C…" at bounding box center [640, 290] width 1281 height 580
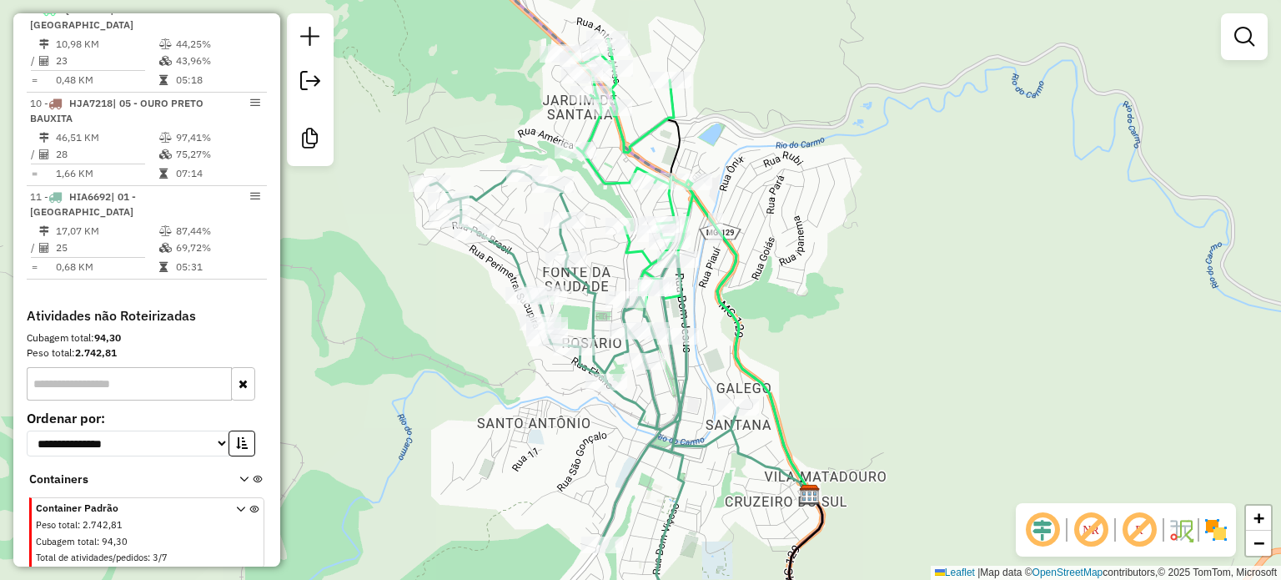
click at [515, 269] on icon at bounding box center [584, 404] width 308 height 467
select select "**********"
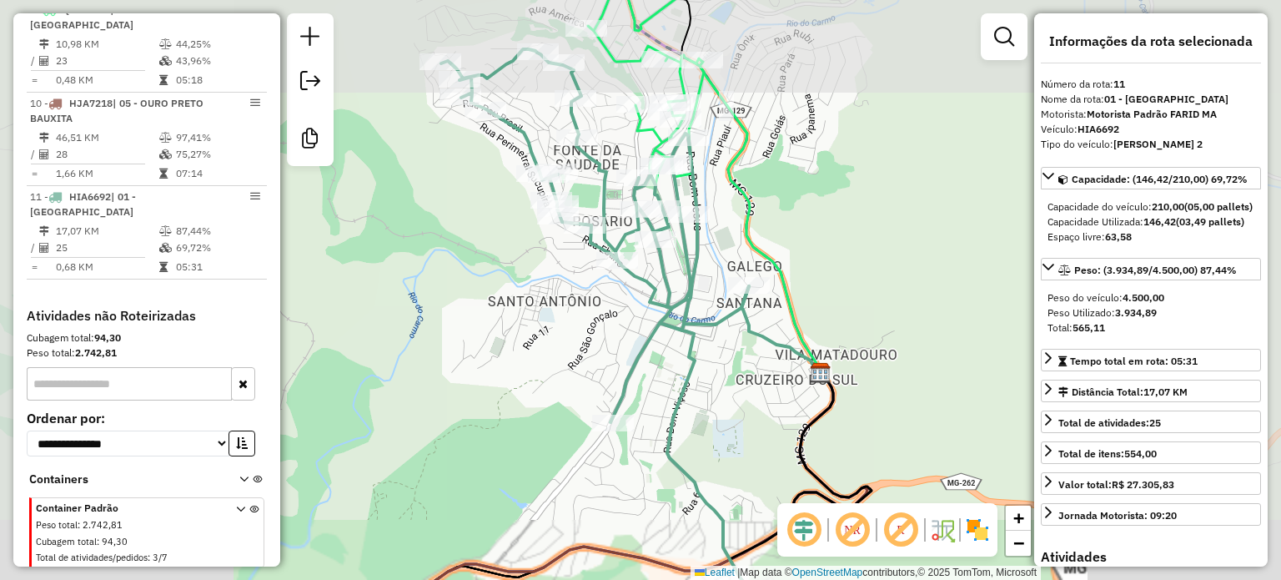
drag, startPoint x: 710, startPoint y: 360, endPoint x: 697, endPoint y: 316, distance: 45.9
click at [698, 319] on div "Janela de atendimento Grade de atendimento Capacidade Transportadoras Veículos …" at bounding box center [640, 290] width 1281 height 580
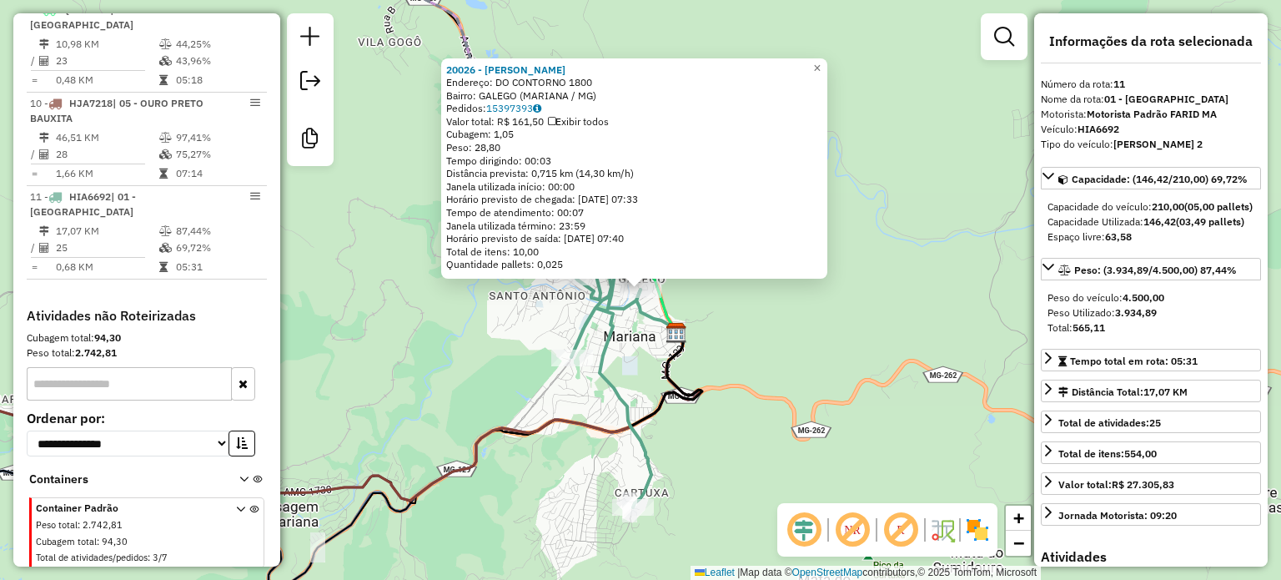
click at [777, 348] on div "20026 - [PERSON_NAME] Endereço: DO CONTORNO 1800 Bairro: GALEGO (MARIANA / [GEO…" at bounding box center [640, 290] width 1281 height 580
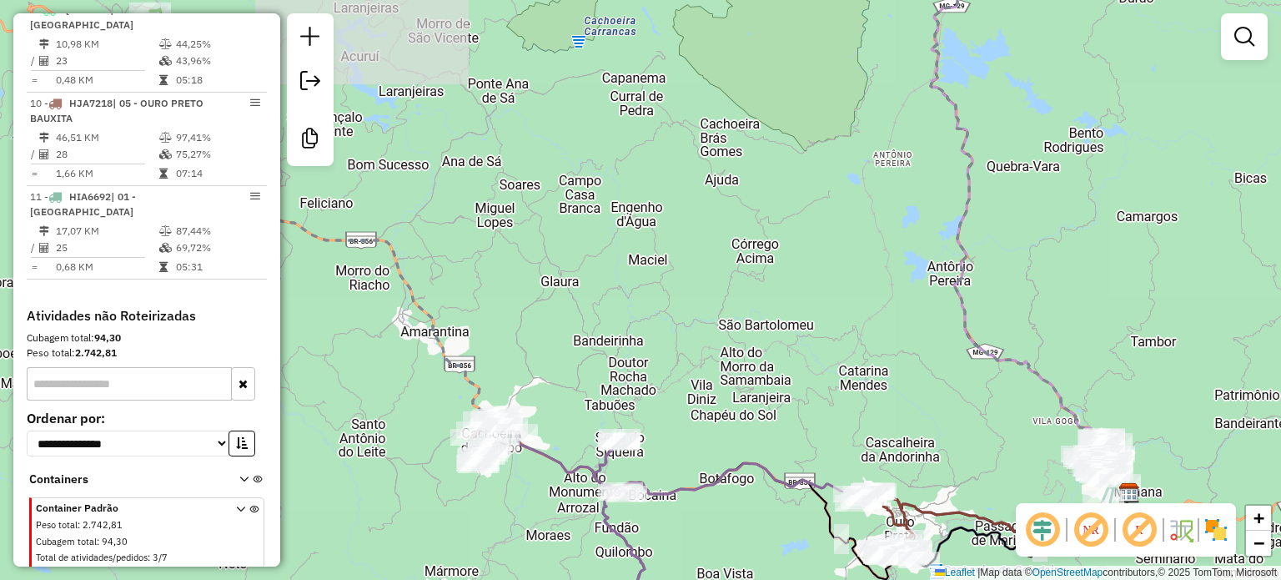
drag, startPoint x: 1154, startPoint y: 433, endPoint x: 1030, endPoint y: 274, distance: 200.9
click at [1031, 276] on div "Janela de atendimento Grade de atendimento Capacidade Transportadoras Veículos …" at bounding box center [640, 290] width 1281 height 580
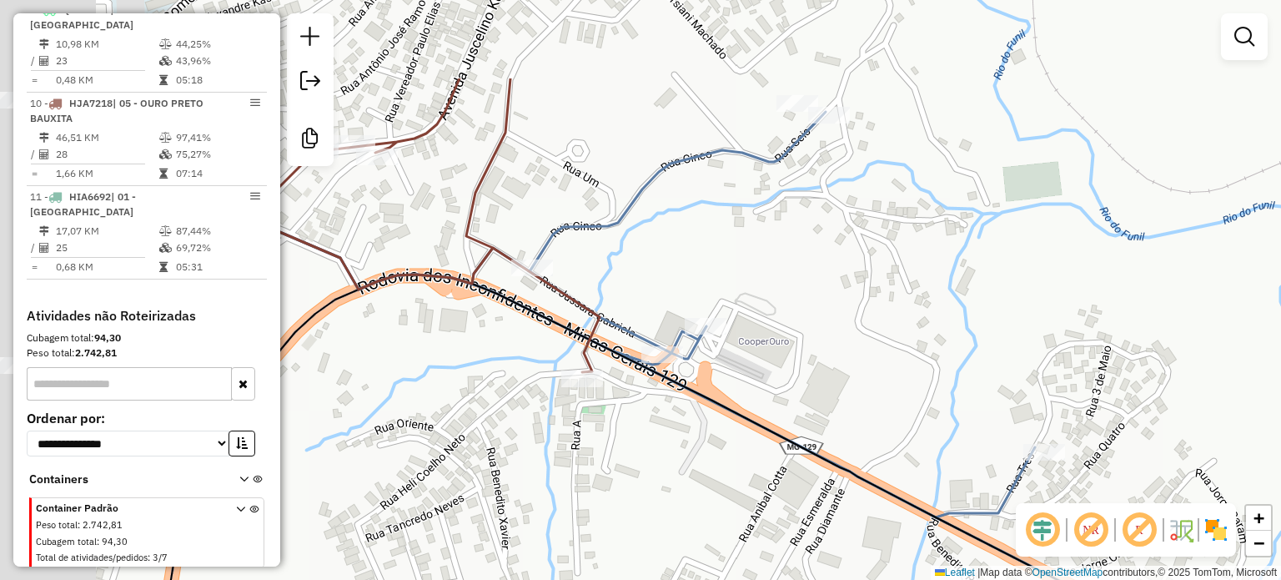
drag, startPoint x: 832, startPoint y: 353, endPoint x: 852, endPoint y: 370, distance: 27.2
click at [852, 370] on div "Janela de atendimento Grade de atendimento Capacidade Transportadoras Veículos …" at bounding box center [640, 290] width 1281 height 580
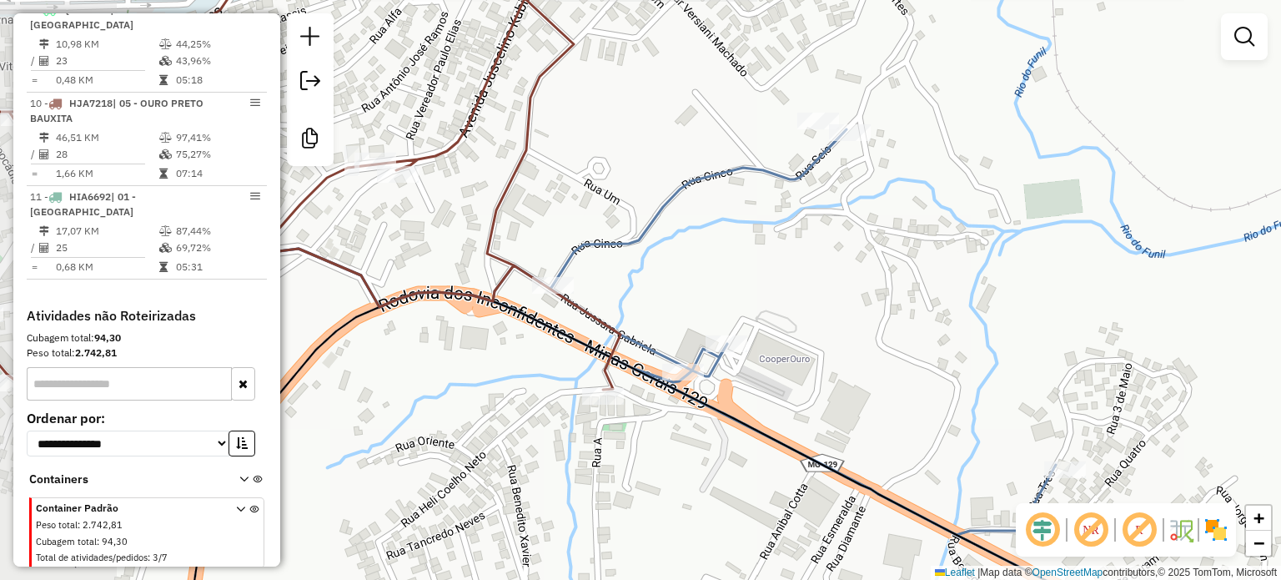
click at [697, 174] on icon at bounding box center [590, 320] width 931 height 429
select select "**********"
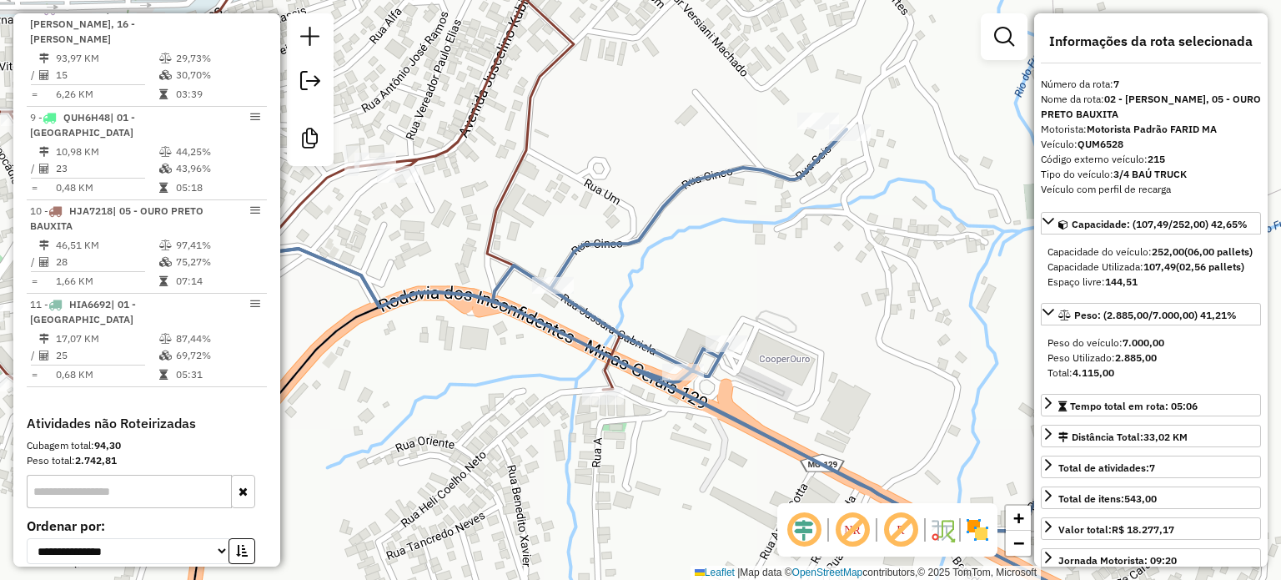
scroll to position [1237, 0]
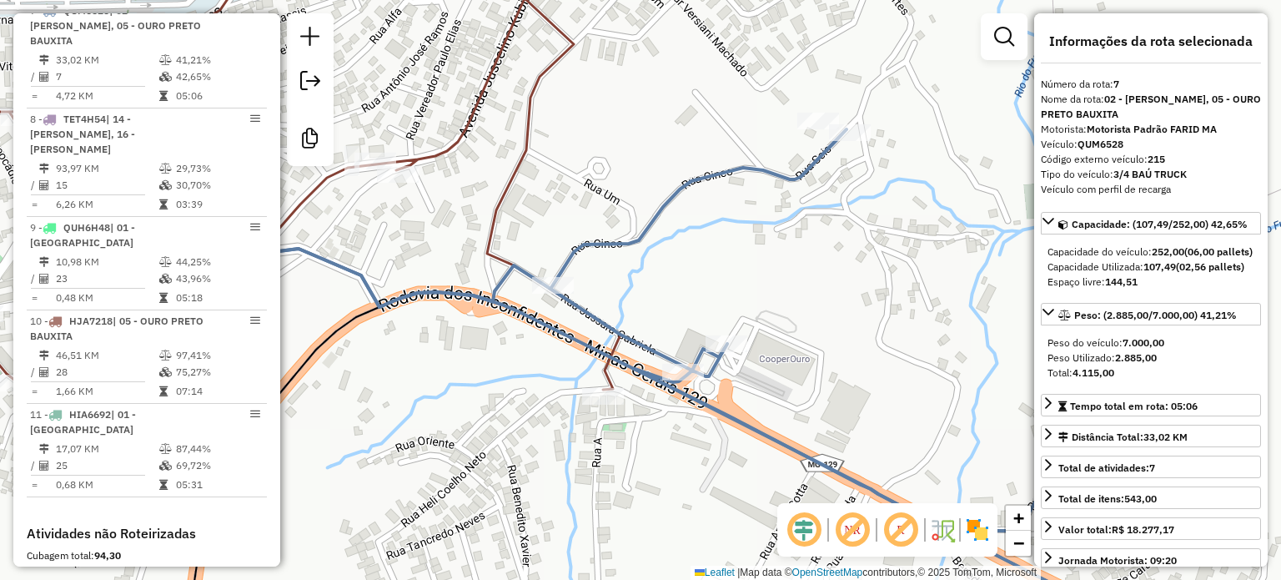
click at [748, 250] on div "Janela de atendimento Grade de atendimento Capacidade Transportadoras Veículos …" at bounding box center [640, 290] width 1281 height 580
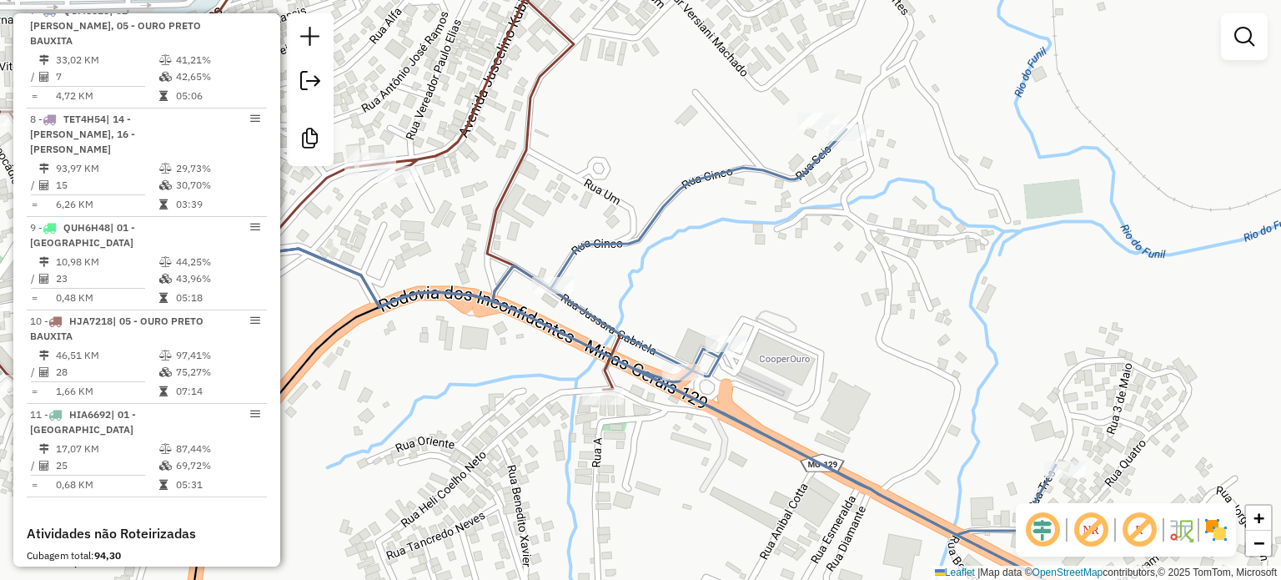
click at [881, 243] on div "Janela de atendimento Grade de atendimento Capacidade Transportadoras Veículos …" at bounding box center [640, 290] width 1281 height 580
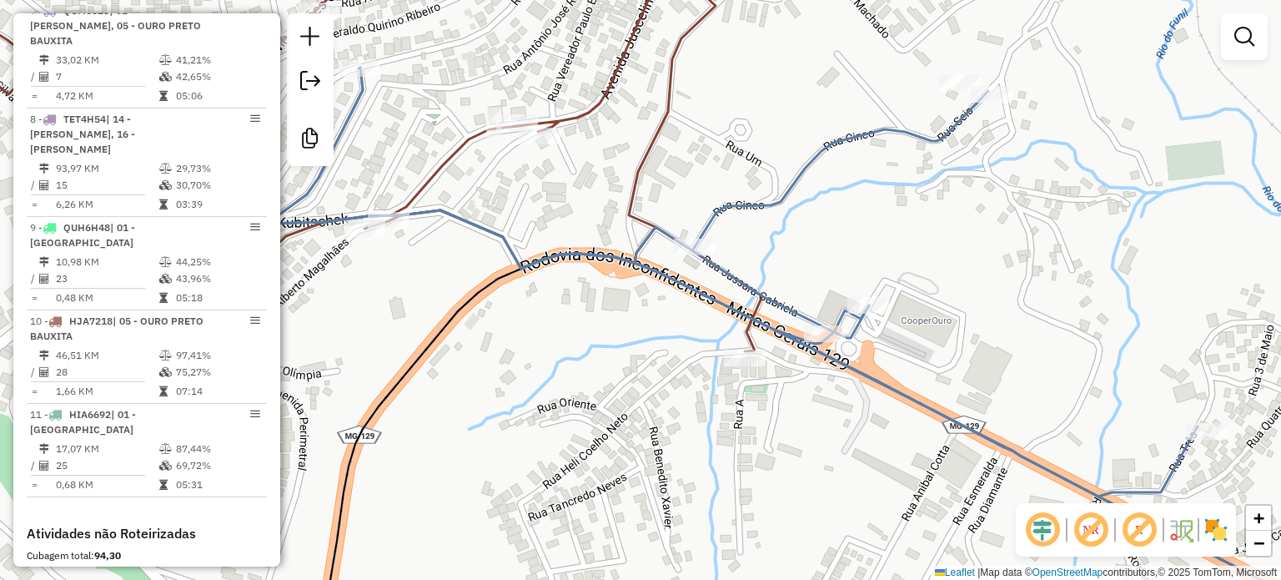
click at [744, 338] on icon at bounding box center [317, 146] width 891 height 409
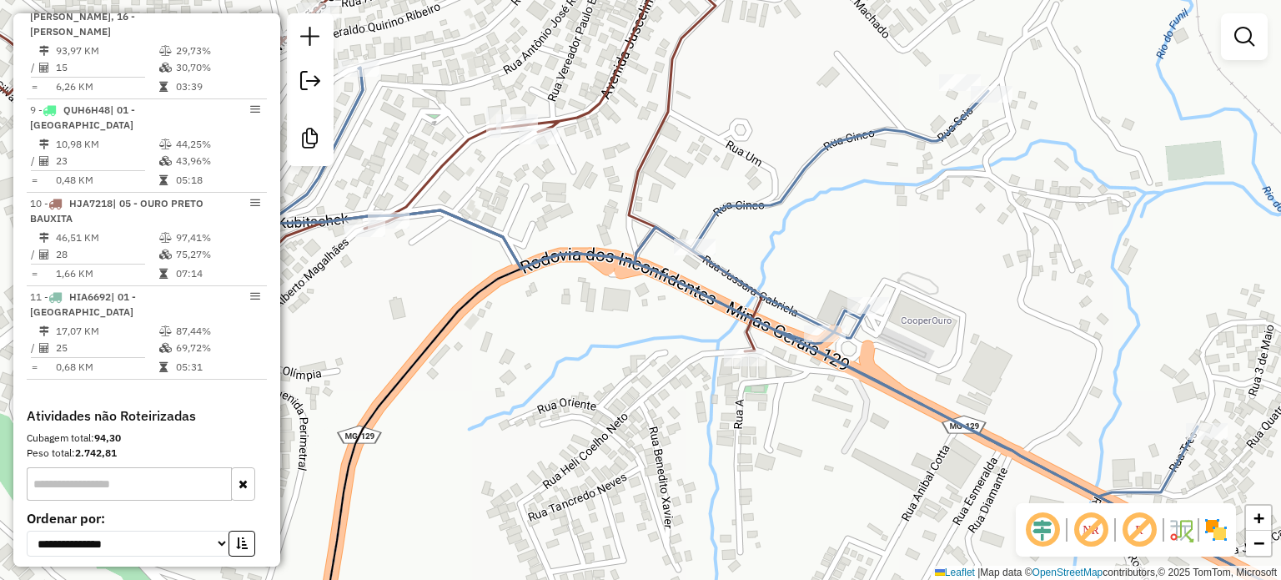
select select "**********"
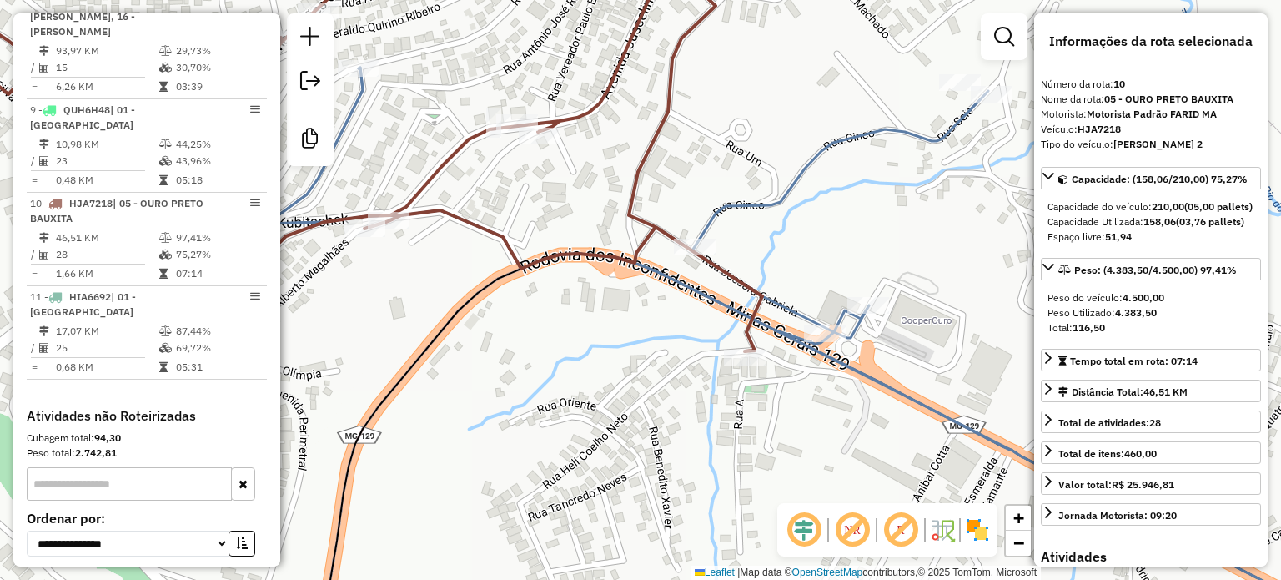
scroll to position [1455, 0]
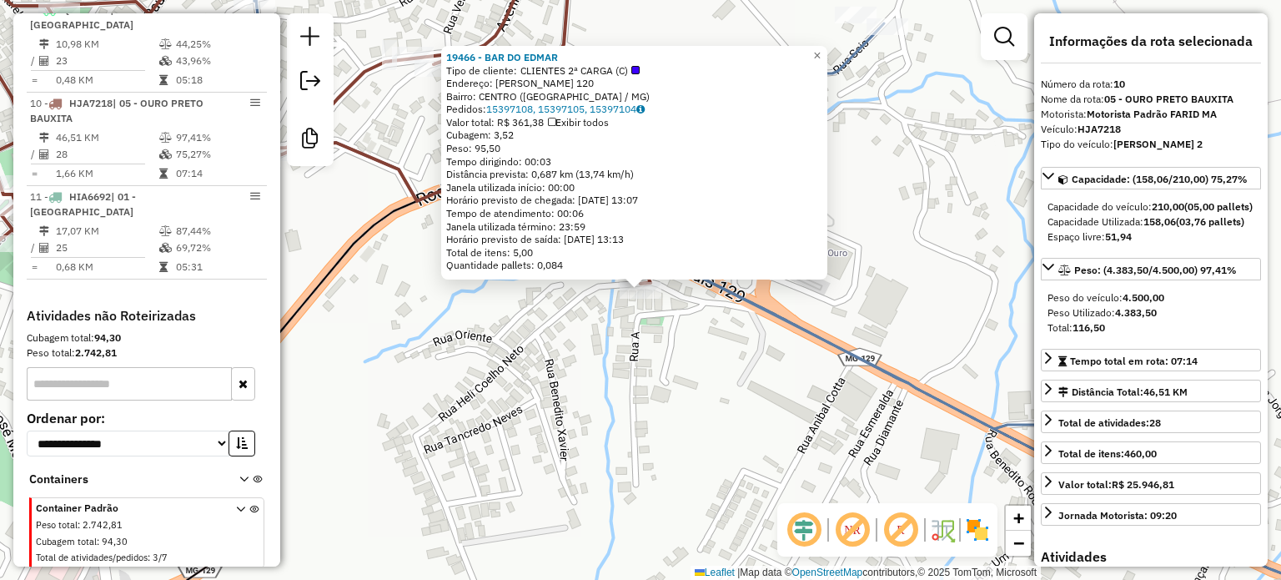
click at [741, 390] on div "19466 - BAR DO EDMAR Tipo de cliente: CLIENTES 2ª CARGA (C) Endereço: [PERSON_N…" at bounding box center [640, 290] width 1281 height 580
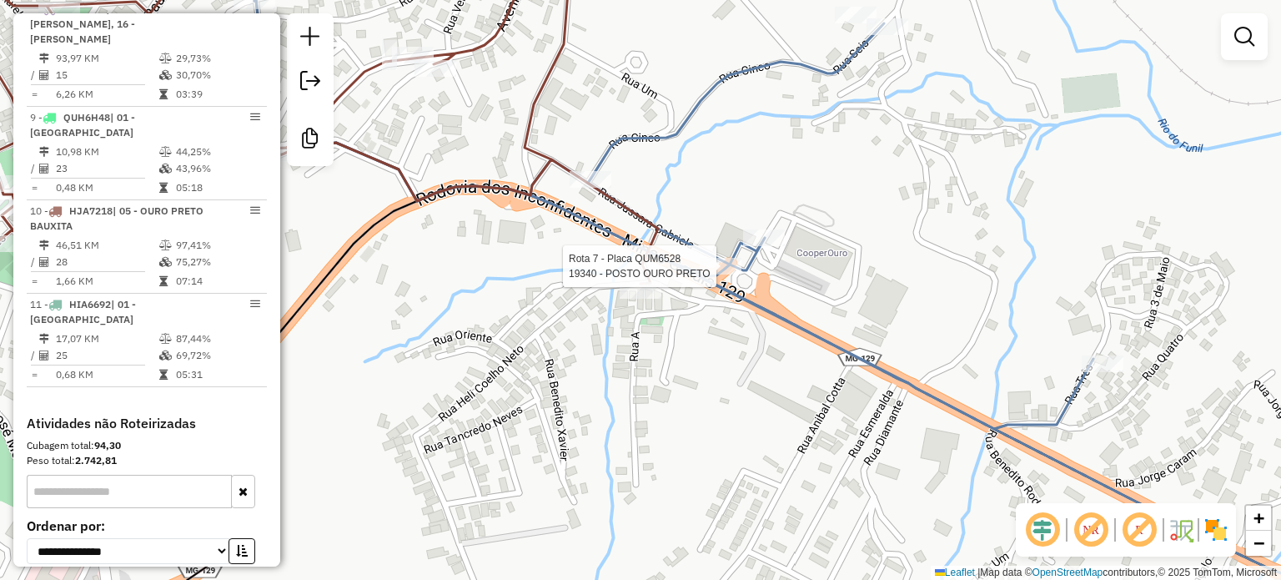
select select "**********"
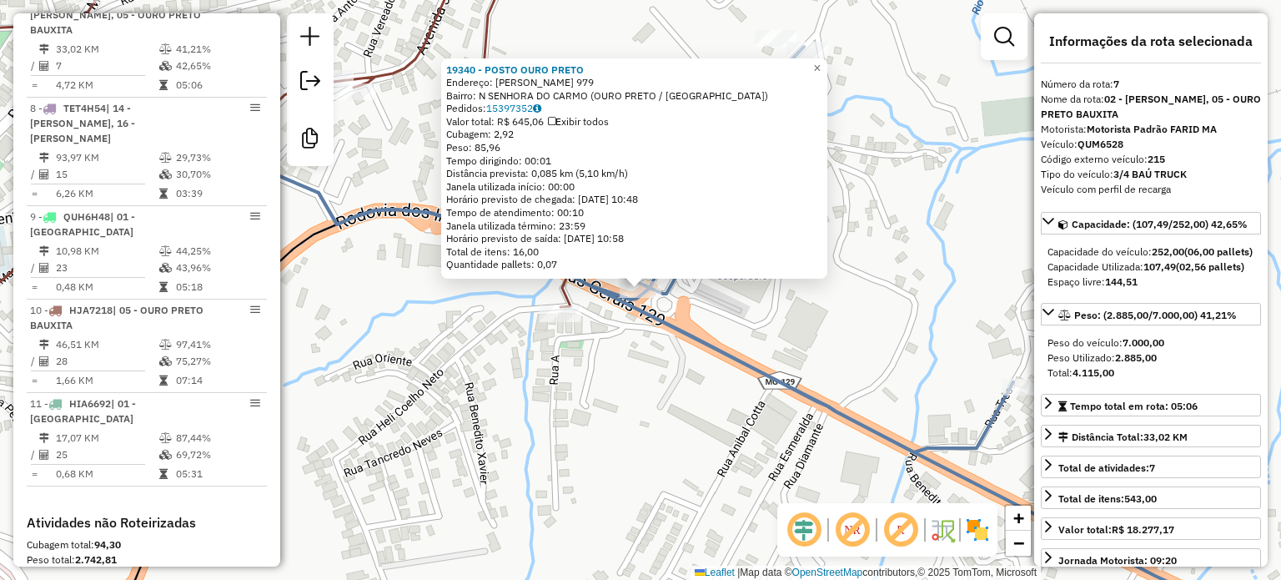
scroll to position [1237, 0]
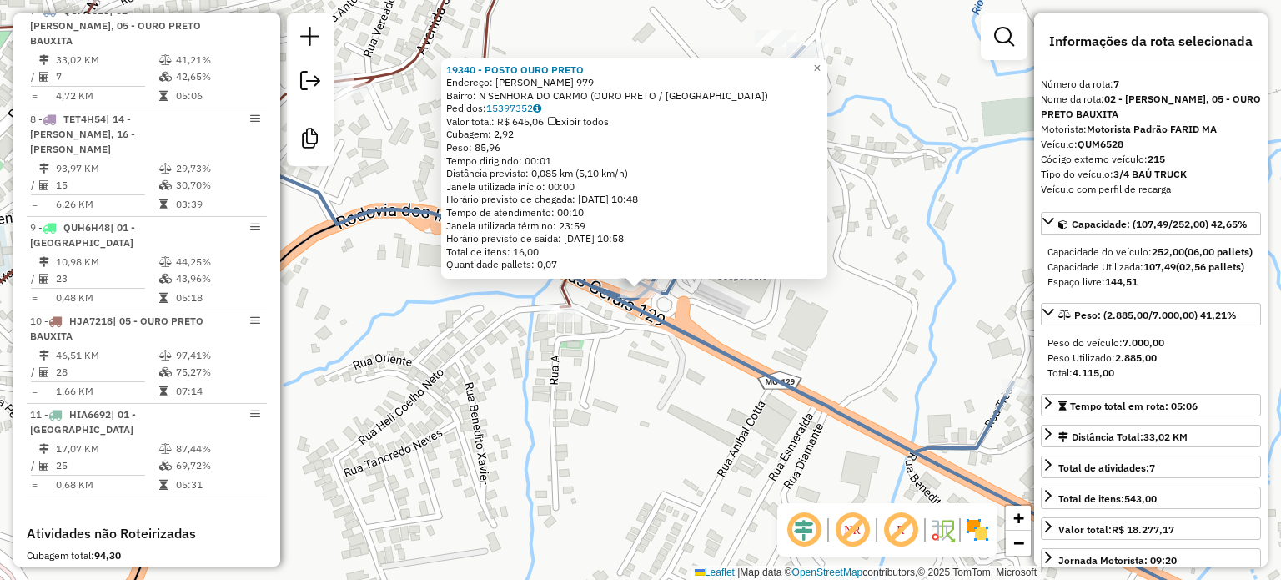
click at [706, 365] on div "19340 - POSTO OURO PRETO Endereço: [PERSON_NAME] 979 Bairro: N SENHORA DO CARMO…" at bounding box center [640, 290] width 1281 height 580
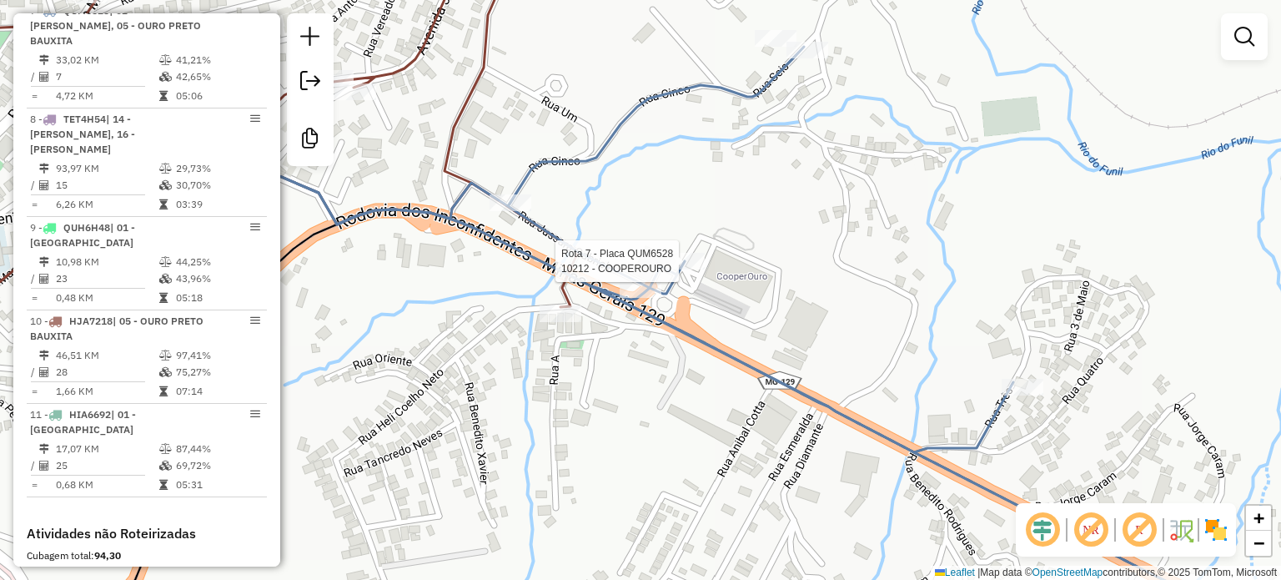
select select "**********"
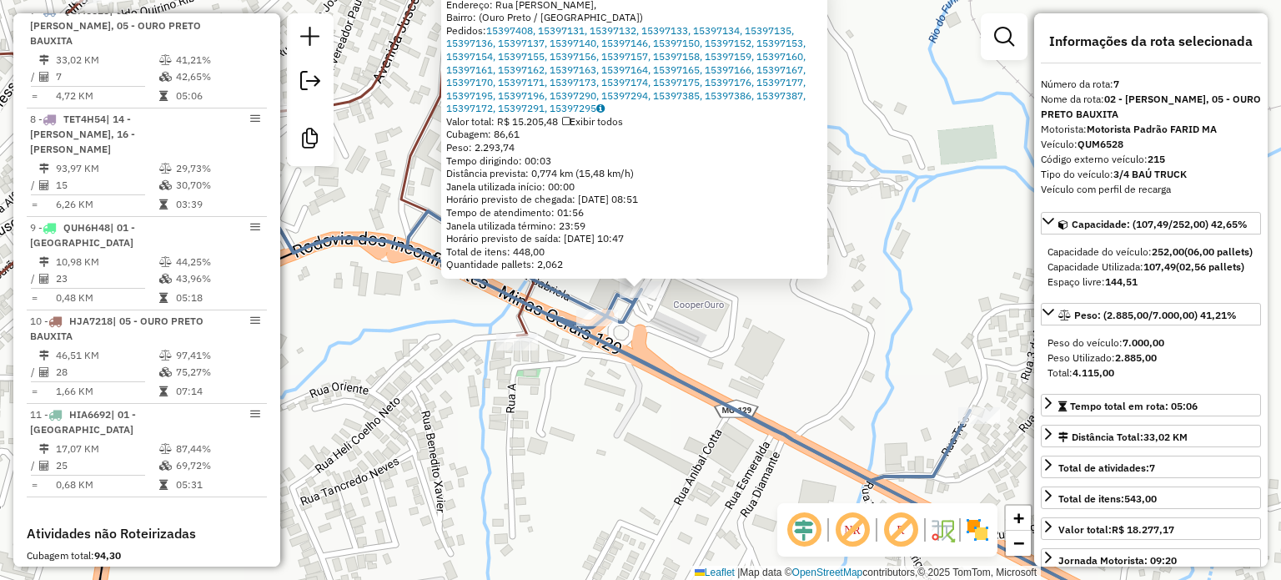
click at [732, 317] on div "10212 - [GEOGRAPHIC_DATA] Endereço: [GEOGRAPHIC_DATA], Bairro: ([GEOGRAPHIC_DAT…" at bounding box center [640, 290] width 1281 height 580
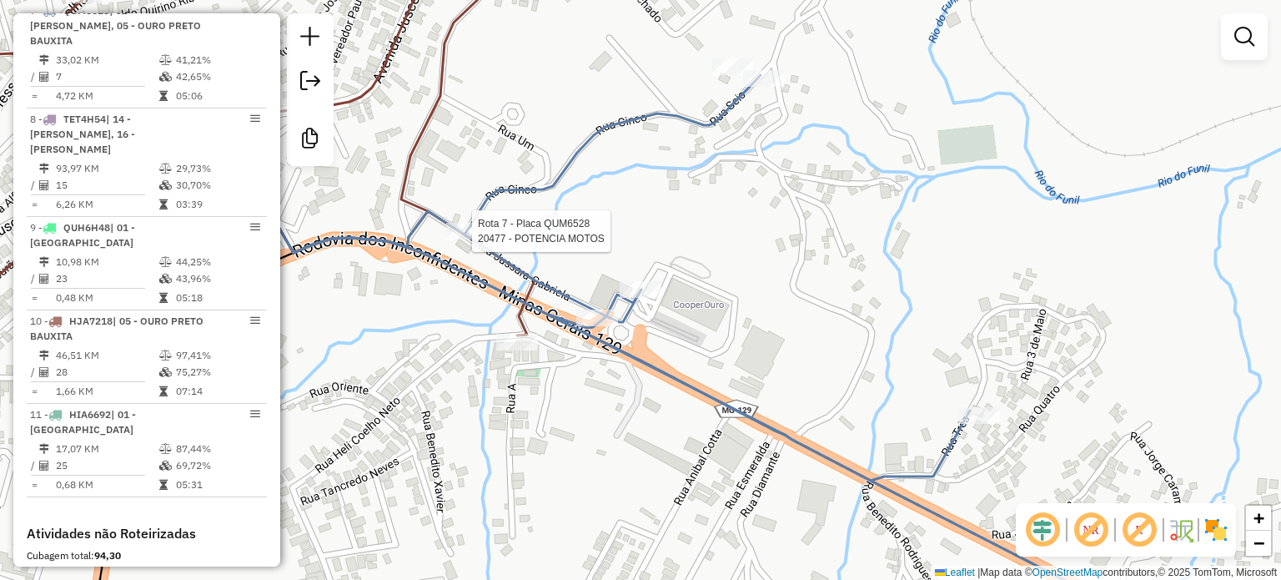
select select "**********"
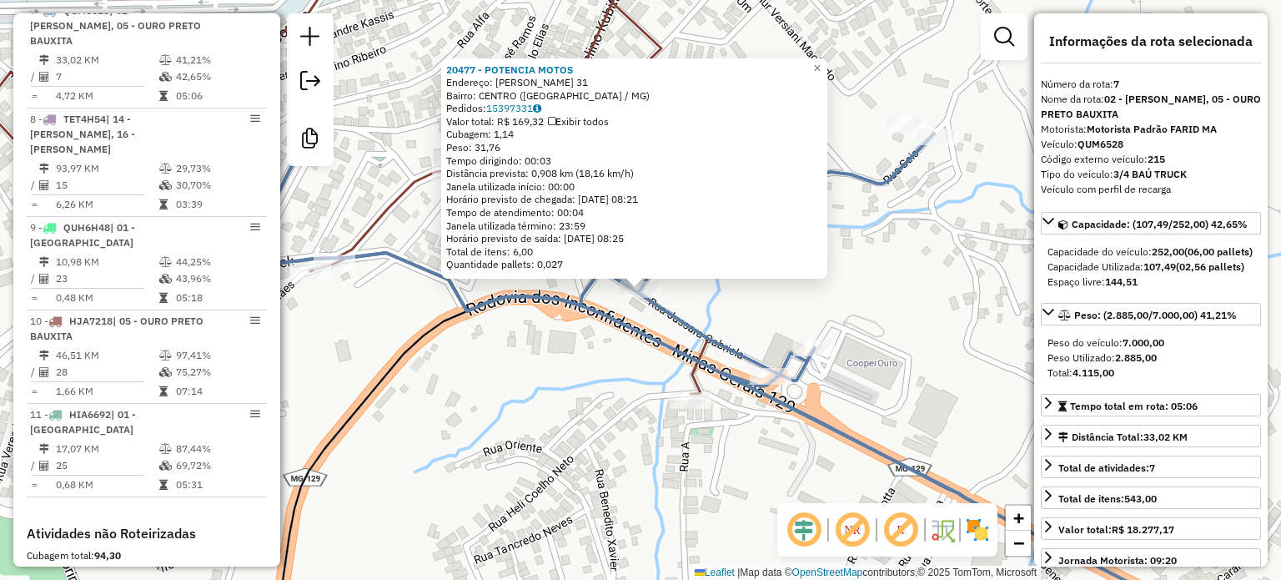
click at [545, 390] on div "20477 - POTENCIA MOTOS Endereço: JUSSARA GABRIELA 31 Bairro: CENTRO ([GEOGRAPHI…" at bounding box center [640, 290] width 1281 height 580
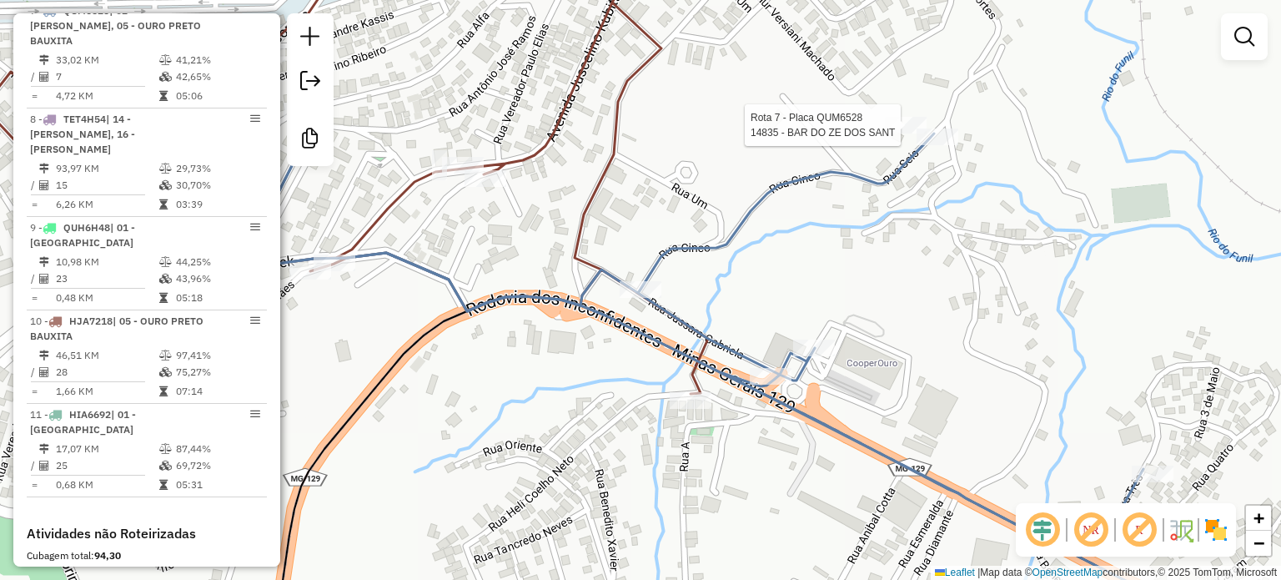
select select "**********"
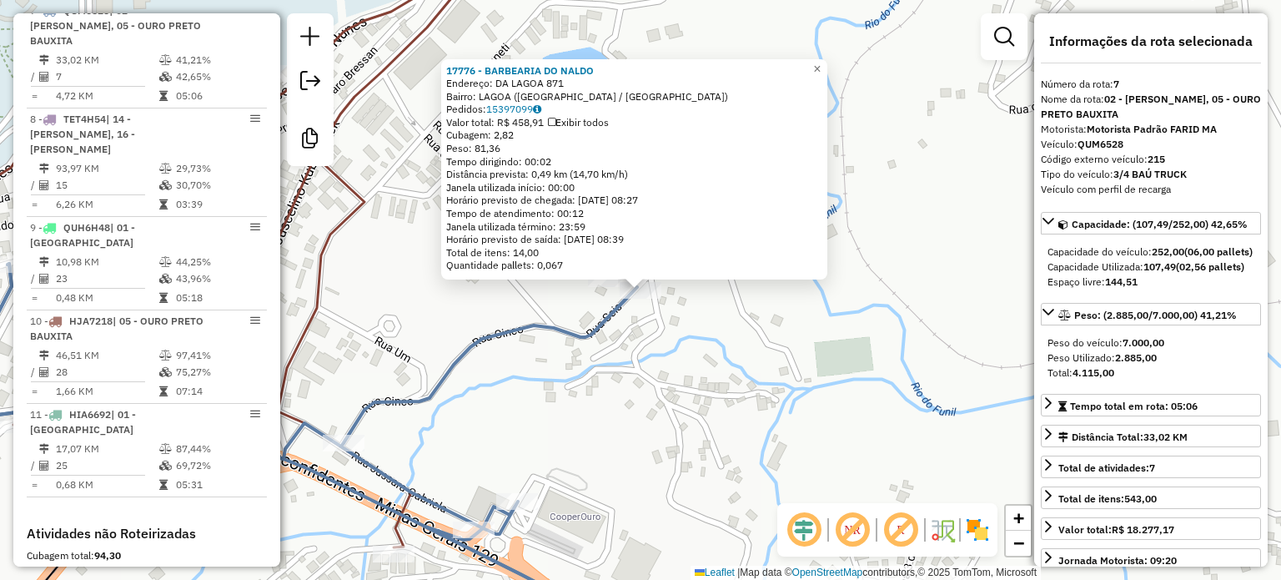
click at [650, 390] on div "17776 - BARBEARIA DO NALDO Endereço: DA LAGOA 871 Bairro: [GEOGRAPHIC_DATA] ([G…" at bounding box center [640, 290] width 1281 height 580
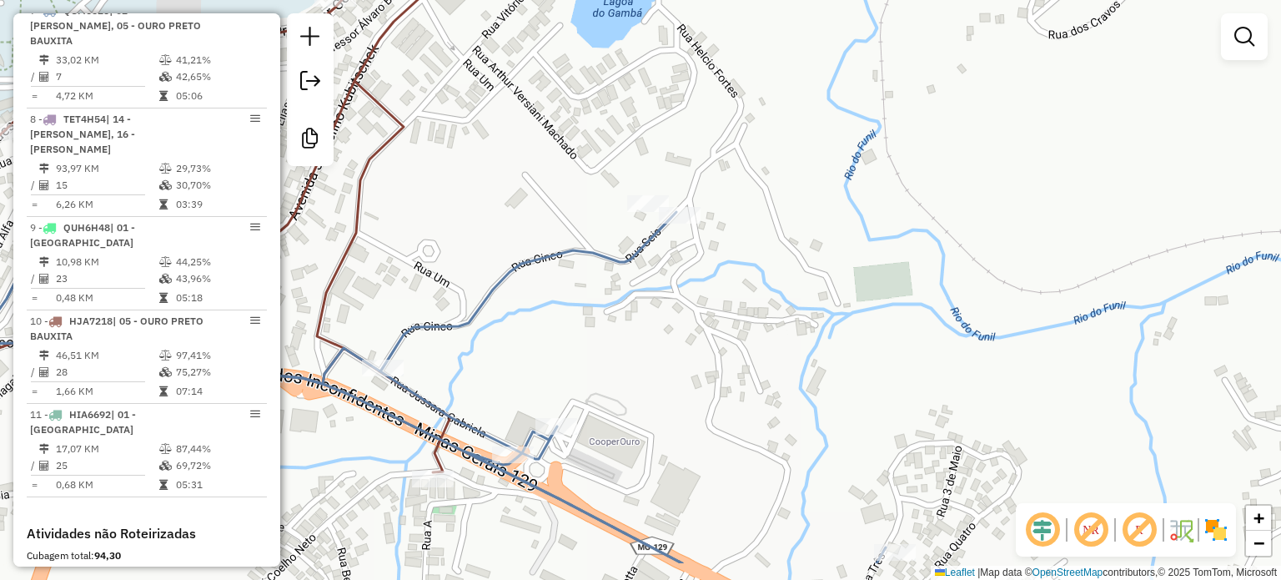
drag, startPoint x: 739, startPoint y: 383, endPoint x: 749, endPoint y: 372, distance: 14.8
click at [749, 372] on div "Janela de atendimento Grade de atendimento Capacidade Transportadoras Veículos …" at bounding box center [640, 290] width 1281 height 580
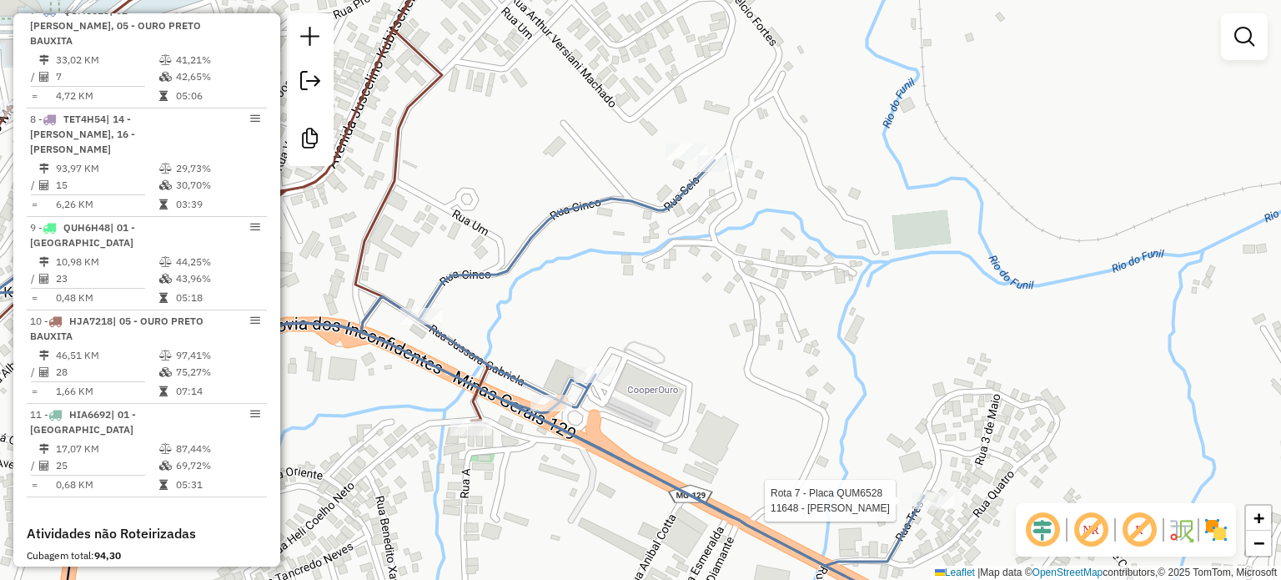
select select "**********"
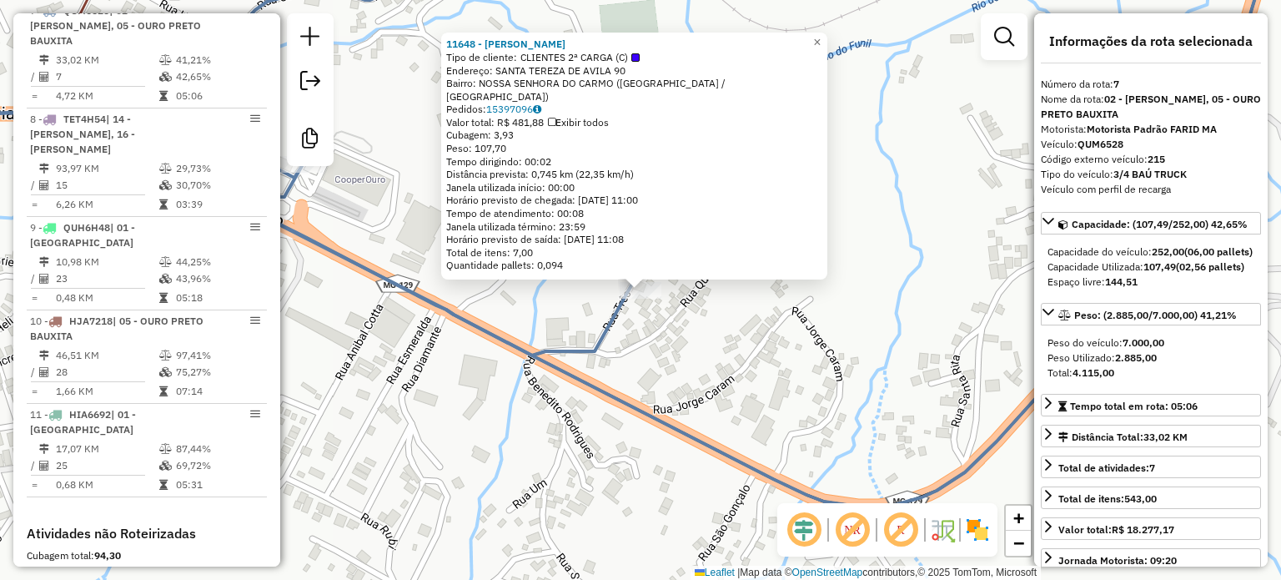
click at [846, 299] on div "11648 - [PERSON_NAME] Tipo de cliente: CLIENTES 2ª CARGA (C) Endereço: SANTA TE…" at bounding box center [640, 290] width 1281 height 580
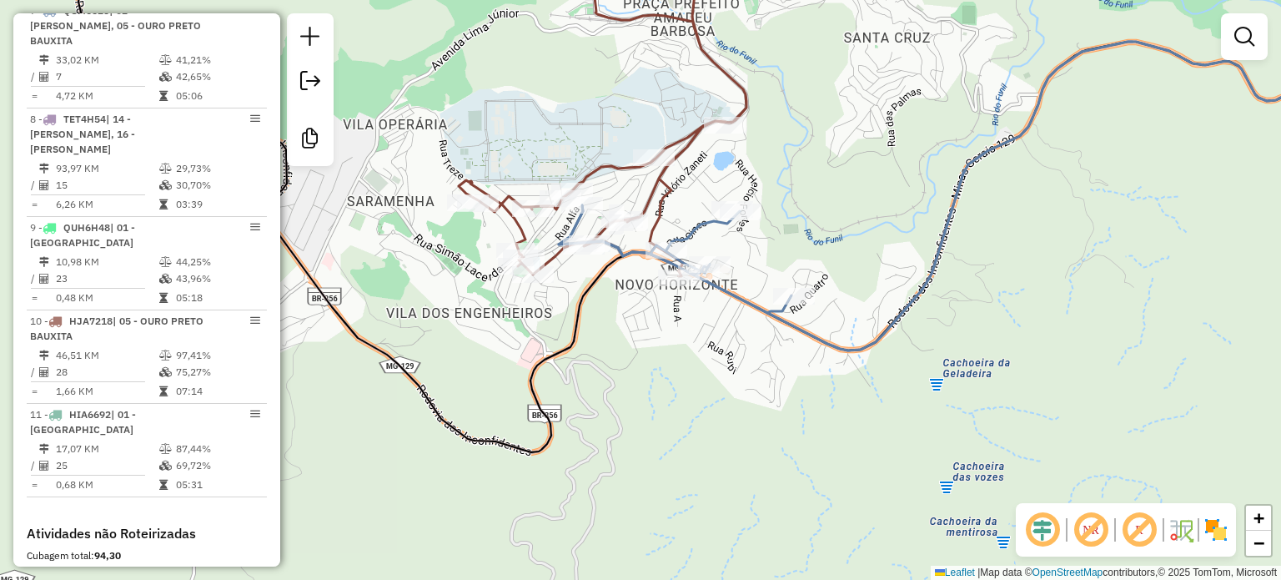
click at [965, 174] on icon at bounding box center [984, 196] width 850 height 309
select select "**********"
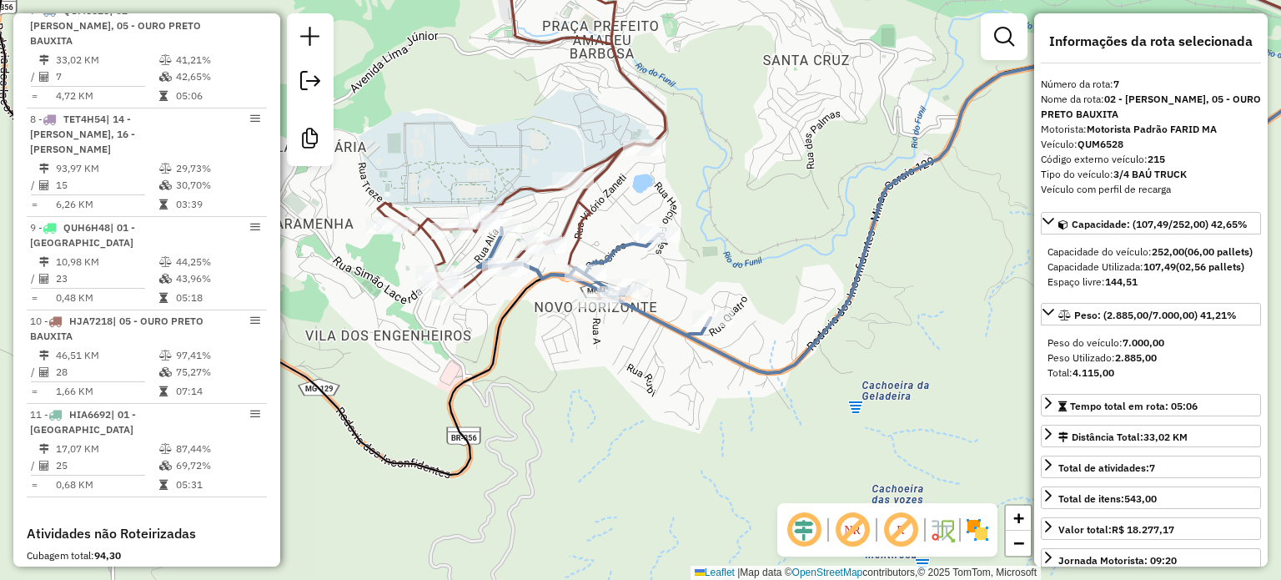
drag, startPoint x: 922, startPoint y: 303, endPoint x: 661, endPoint y: 334, distance: 262.1
click at [766, 339] on div "Janela de atendimento Grade de atendimento Capacidade Transportadoras Veículos …" at bounding box center [640, 290] width 1281 height 580
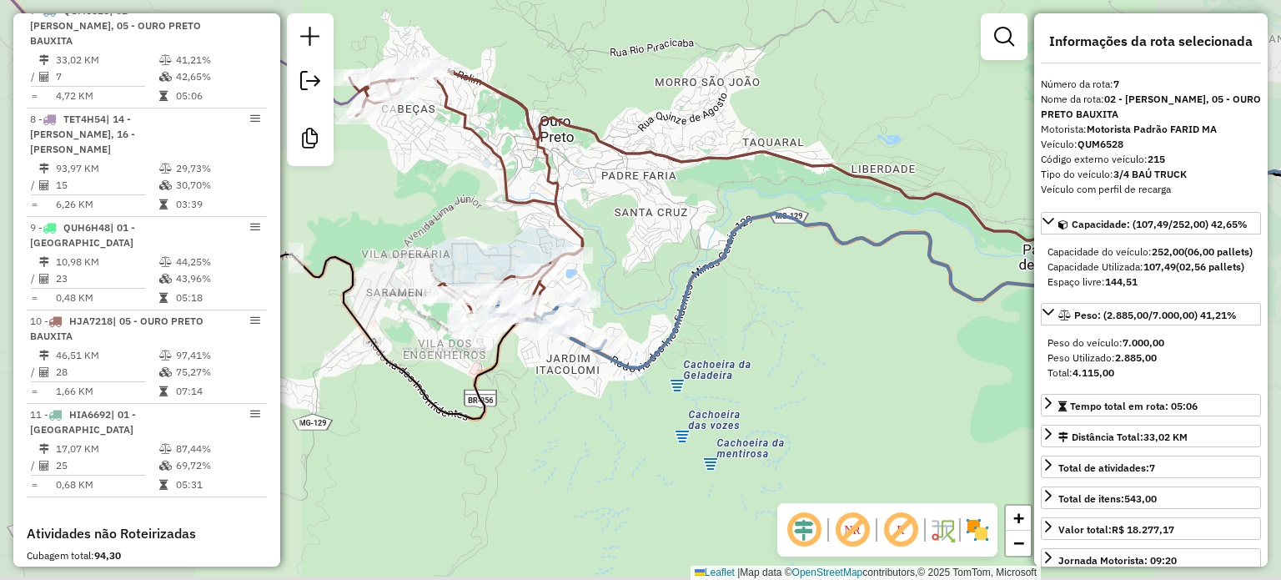
drag, startPoint x: 684, startPoint y: 377, endPoint x: 624, endPoint y: 415, distance: 71.3
click at [624, 415] on div "Janela de atendimento Grade de atendimento Capacidade Transportadoras Veículos …" at bounding box center [640, 290] width 1281 height 580
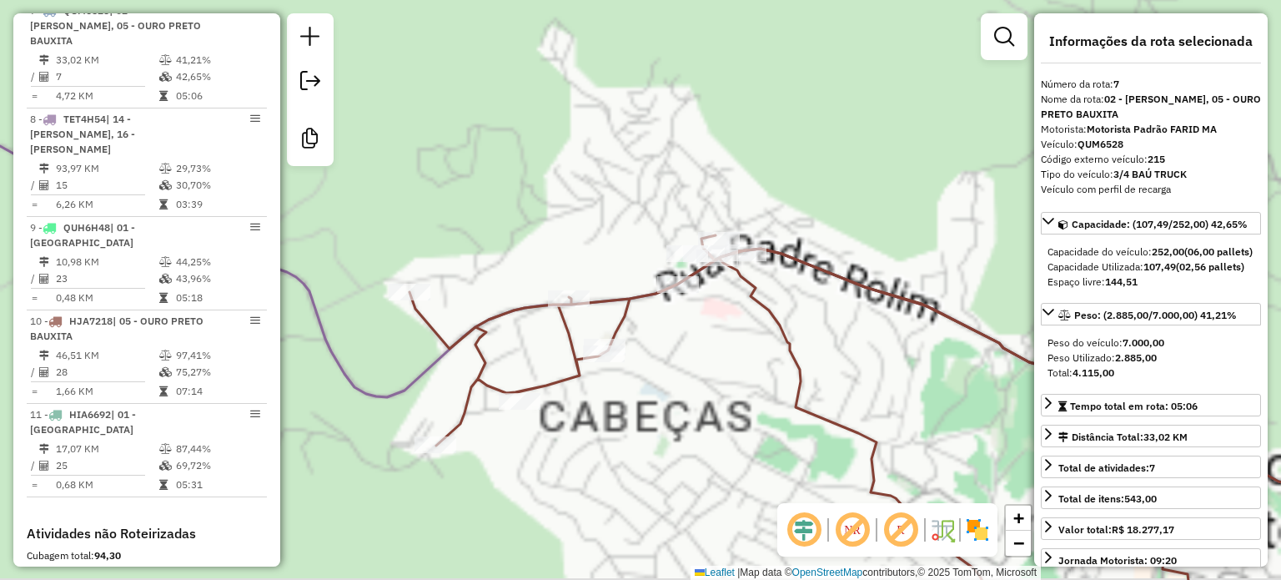
drag, startPoint x: 643, startPoint y: 465, endPoint x: 698, endPoint y: 389, distance: 93.8
click at [696, 391] on div "Janela de atendimento Grade de atendimento Capacidade Transportadoras Veículos …" at bounding box center [640, 290] width 1281 height 580
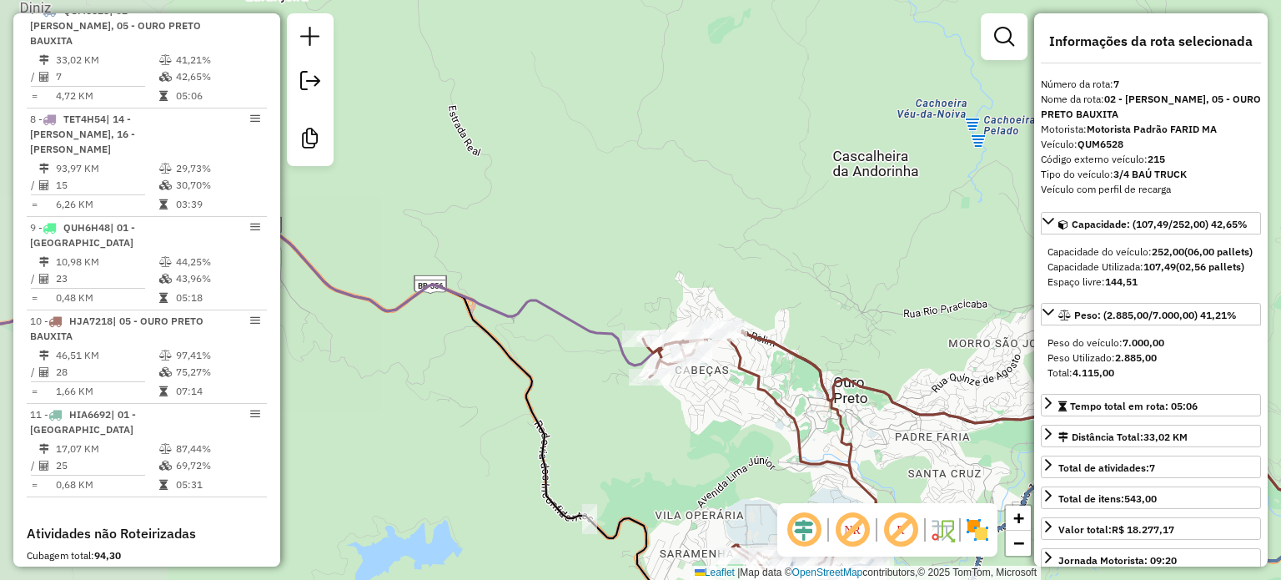
drag, startPoint x: 627, startPoint y: 480, endPoint x: 752, endPoint y: 382, distance: 158.5
click at [735, 384] on div "Janela de atendimento Grade de atendimento Capacidade Transportadoras Veículos …" at bounding box center [640, 290] width 1281 height 580
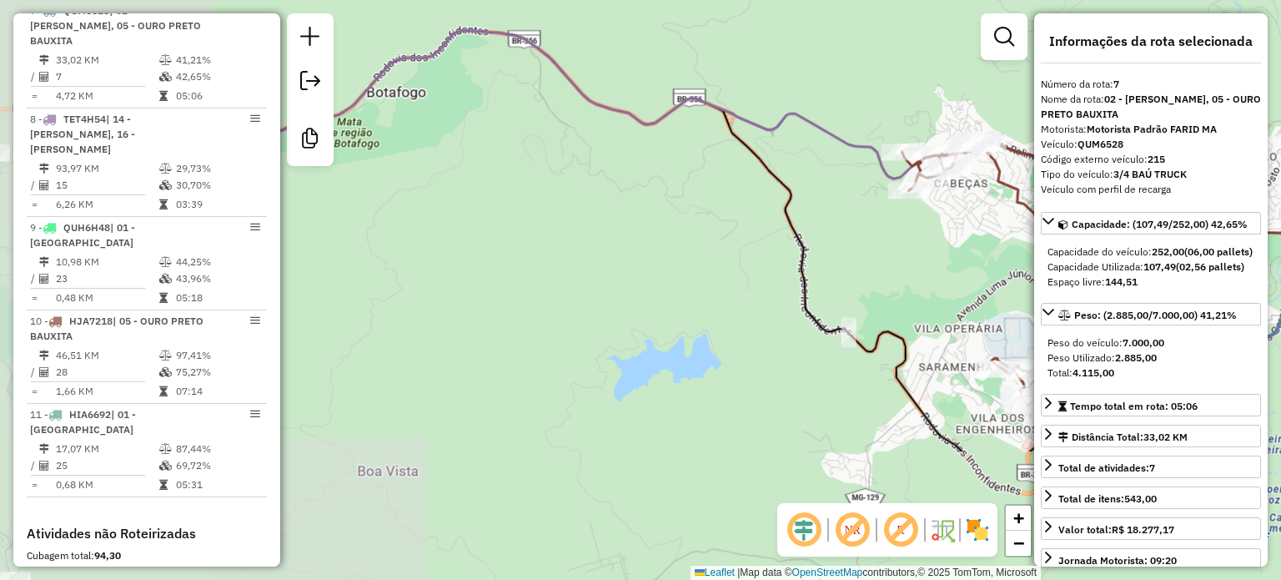
drag, startPoint x: 723, startPoint y: 396, endPoint x: 751, endPoint y: 327, distance: 74.5
click at [751, 329] on div "Janela de atendimento Grade de atendimento Capacidade Transportadoras Veículos …" at bounding box center [640, 290] width 1281 height 580
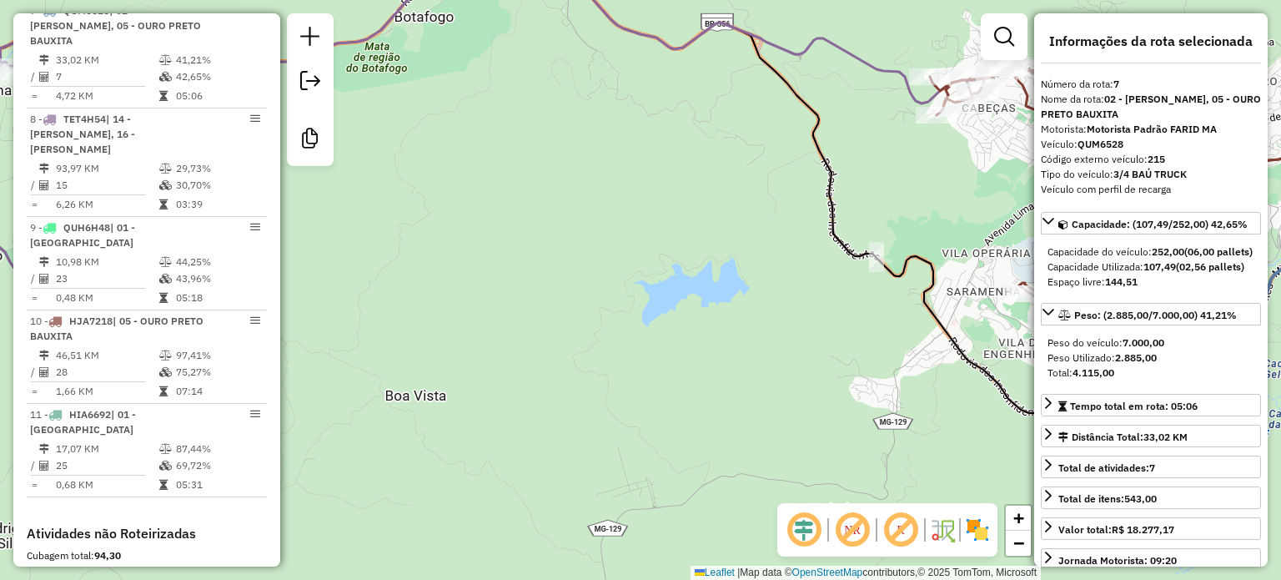
click at [753, 386] on div "Janela de atendimento Grade de atendimento Capacidade Transportadoras Veículos …" at bounding box center [640, 290] width 1281 height 580
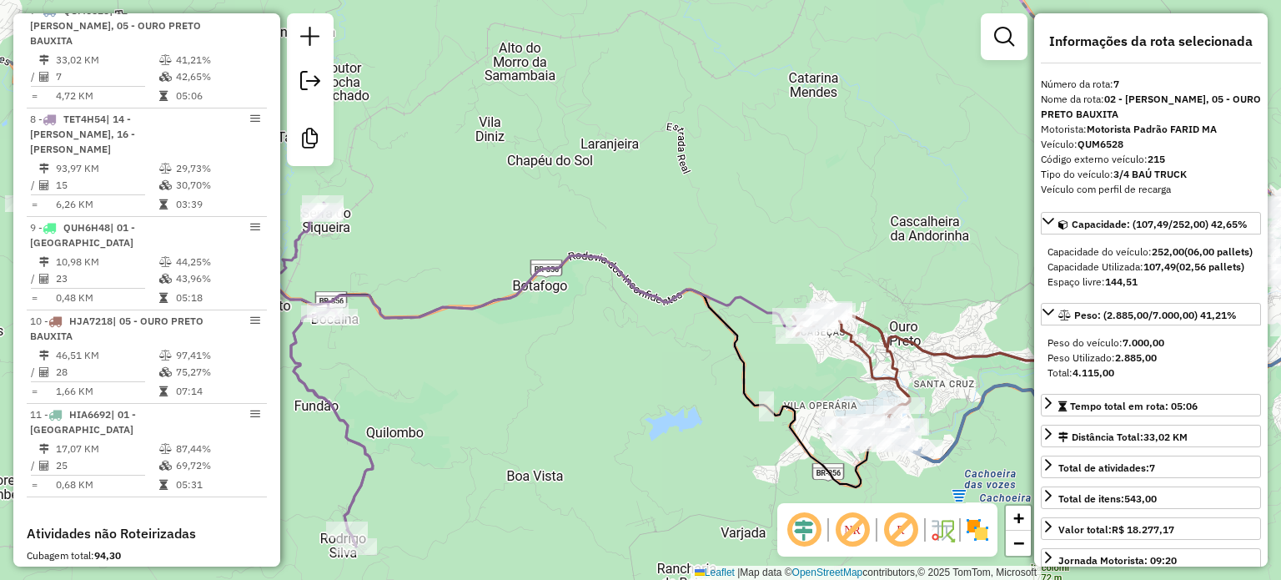
click at [744, 294] on icon at bounding box center [823, 400] width 1064 height 291
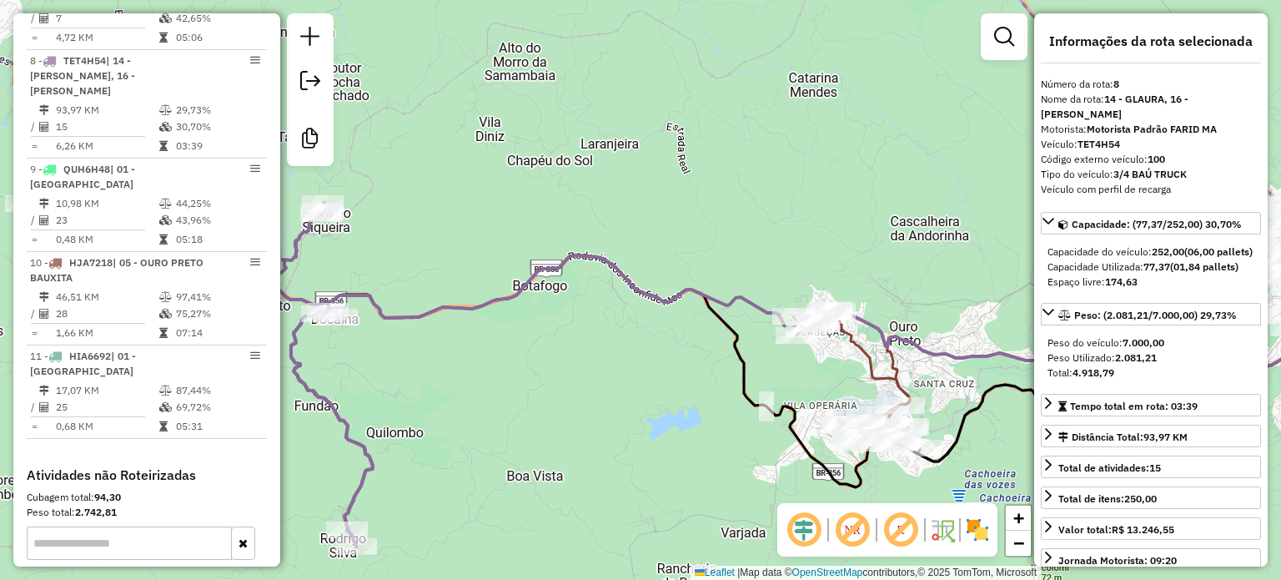
scroll to position [1345, 0]
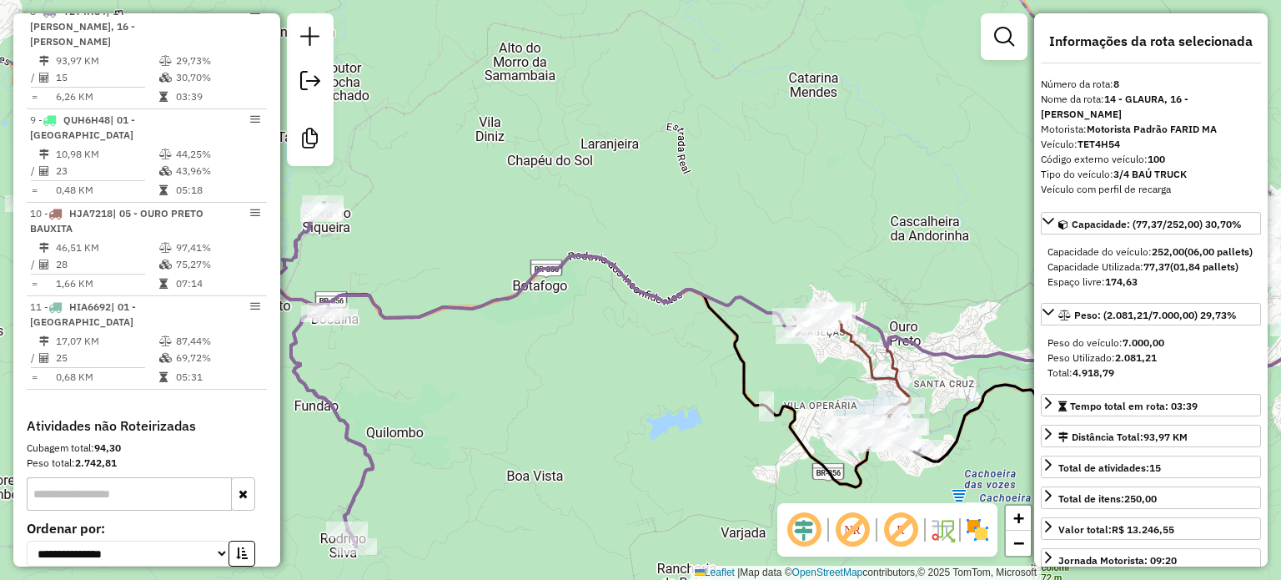
drag, startPoint x: 574, startPoint y: 400, endPoint x: 691, endPoint y: 387, distance: 118.3
click at [691, 387] on div "Janela de atendimento Grade de atendimento Capacidade Transportadoras Veículos …" at bounding box center [640, 290] width 1281 height 580
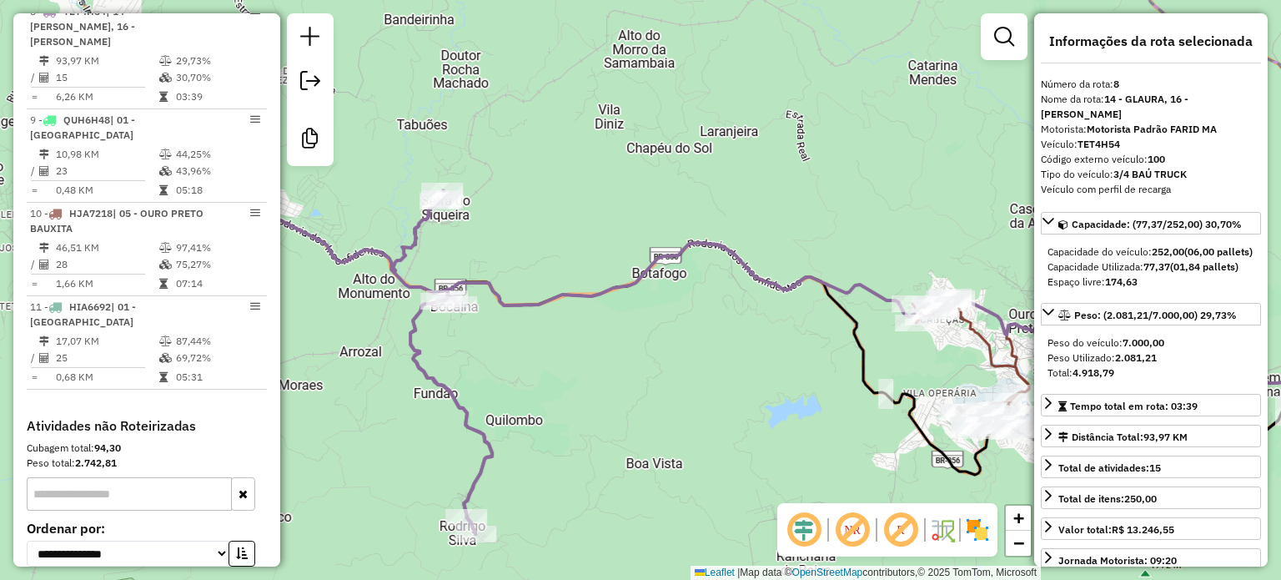
drag, startPoint x: 661, startPoint y: 389, endPoint x: 686, endPoint y: 384, distance: 25.5
click at [686, 384] on div "Janela de atendimento Grade de atendimento Capacidade Transportadoras Veículos …" at bounding box center [640, 290] width 1281 height 580
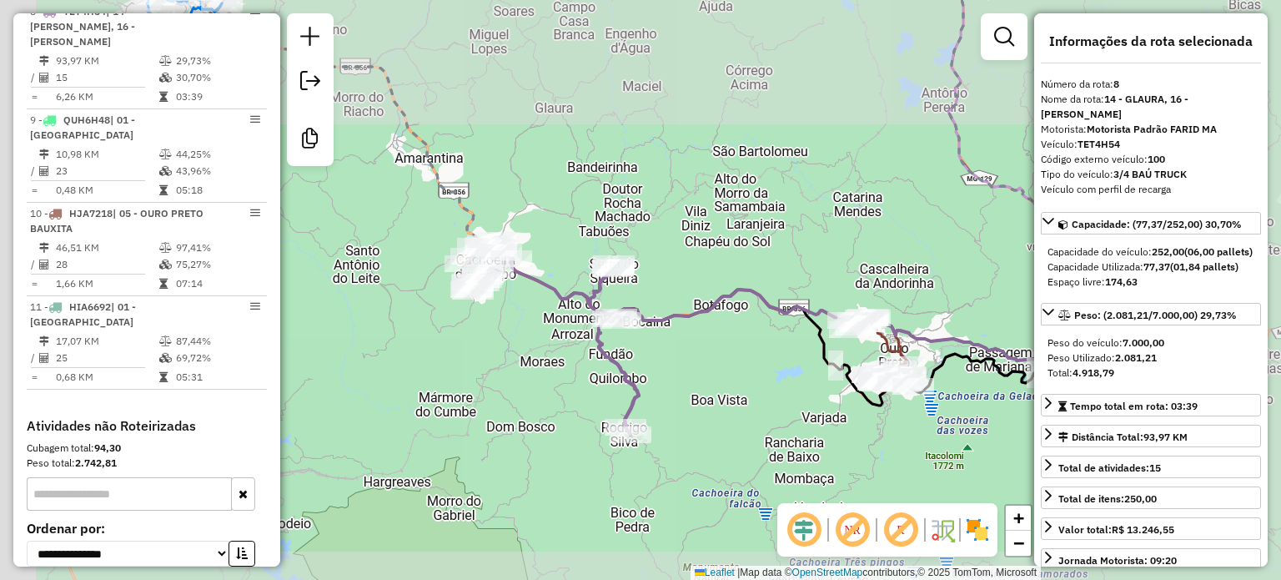
drag, startPoint x: 519, startPoint y: 340, endPoint x: 589, endPoint y: 344, distance: 70.1
click at [586, 344] on div "Janela de atendimento Grade de atendimento Capacidade Transportadoras Veículos …" at bounding box center [640, 290] width 1281 height 580
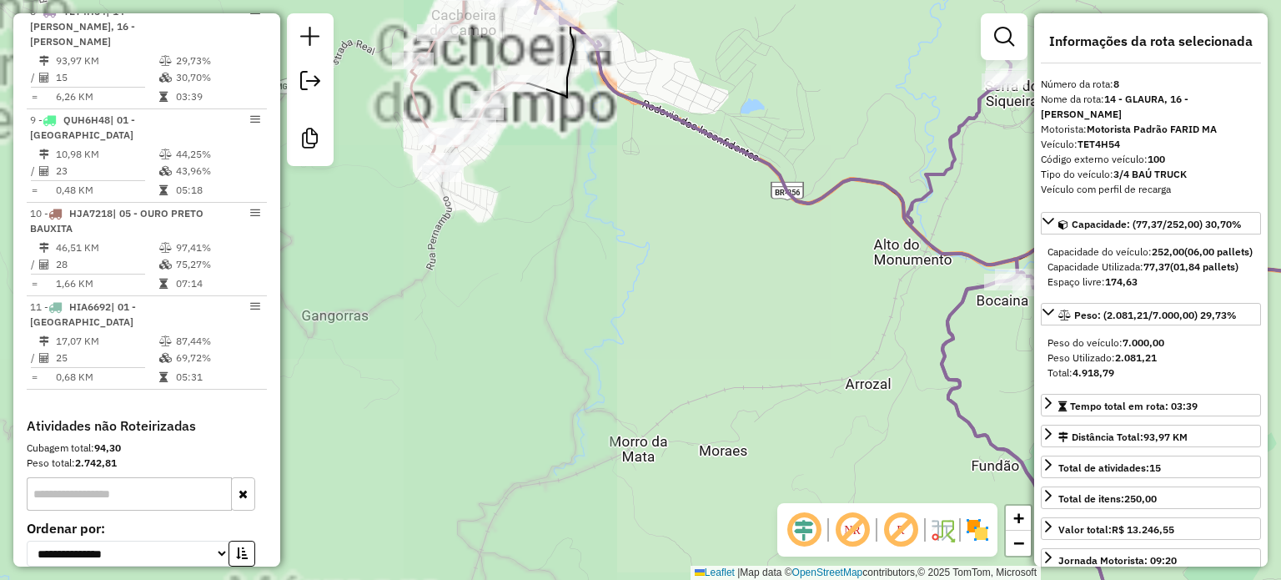
drag, startPoint x: 652, startPoint y: 245, endPoint x: 776, endPoint y: 493, distance: 276.8
click at [776, 493] on div "Janela de atendimento Grade de atendimento Capacidade Transportadoras Veículos …" at bounding box center [640, 290] width 1281 height 580
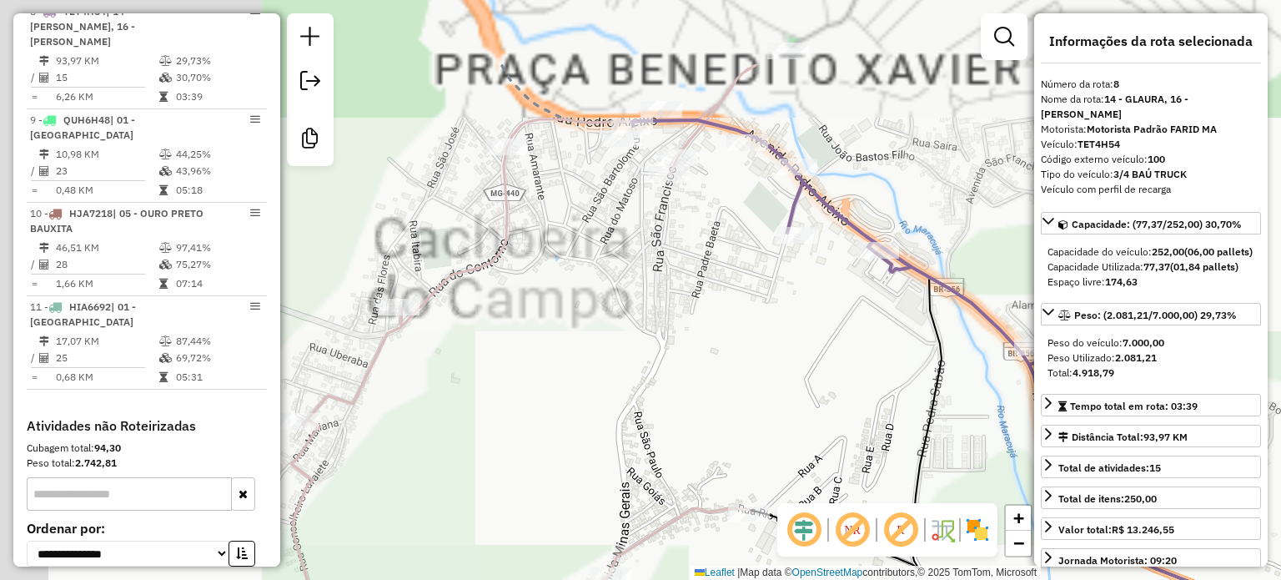
drag, startPoint x: 687, startPoint y: 183, endPoint x: 795, endPoint y: 398, distance: 240.6
click at [791, 395] on div "Janela de atendimento Grade de atendimento Capacidade Transportadoras Veículos …" at bounding box center [640, 290] width 1281 height 580
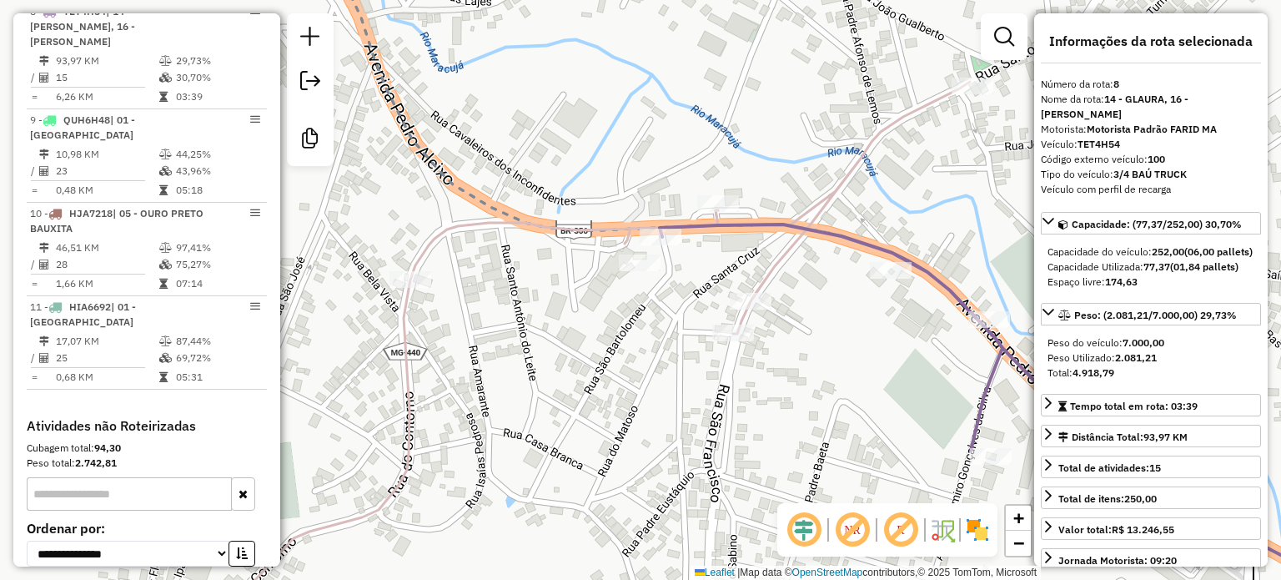
click at [837, 184] on icon at bounding box center [585, 360] width 772 height 556
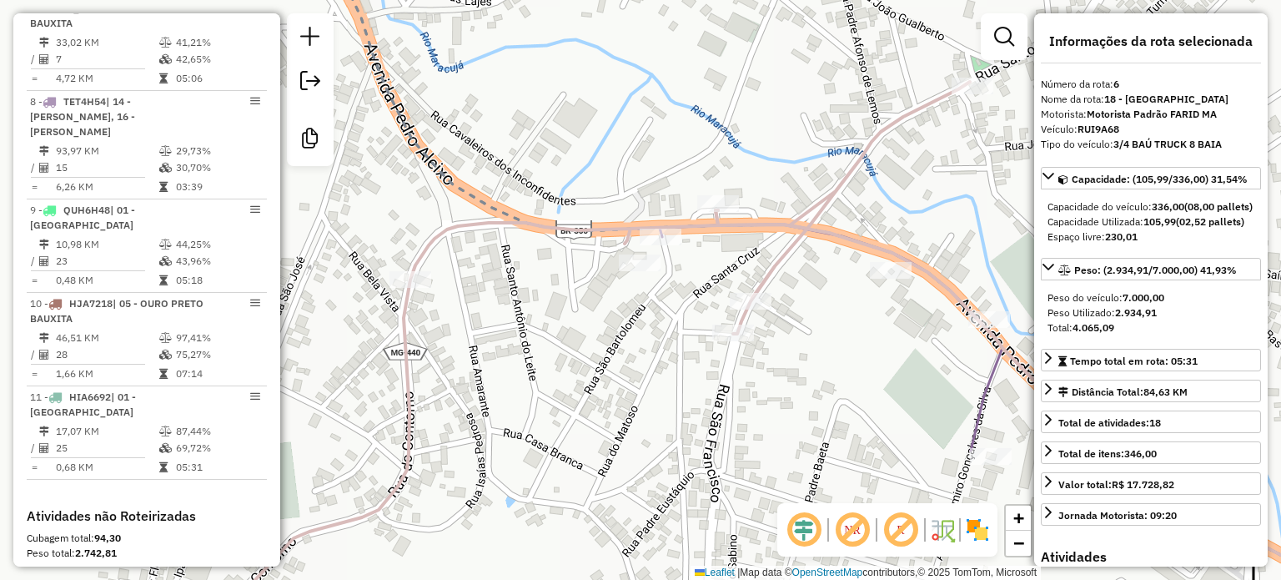
scroll to position [1144, 0]
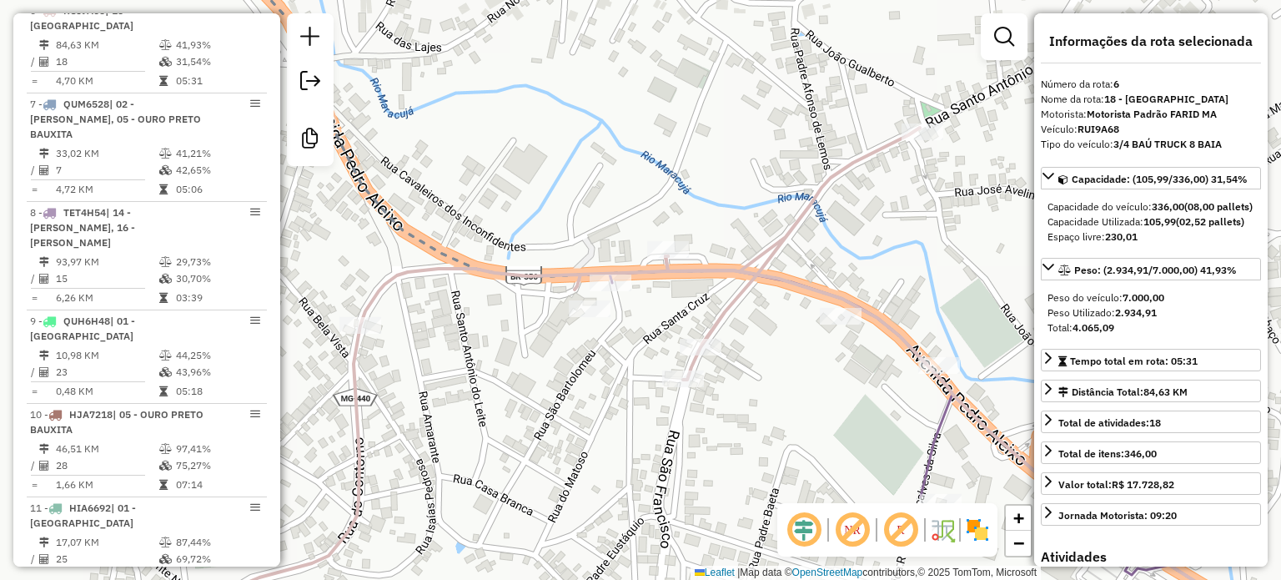
drag, startPoint x: 737, startPoint y: 390, endPoint x: 721, endPoint y: 400, distance: 19.0
click at [721, 400] on div "Janela de atendimento Grade de atendimento Capacidade Transportadoras Veículos …" at bounding box center [640, 290] width 1281 height 580
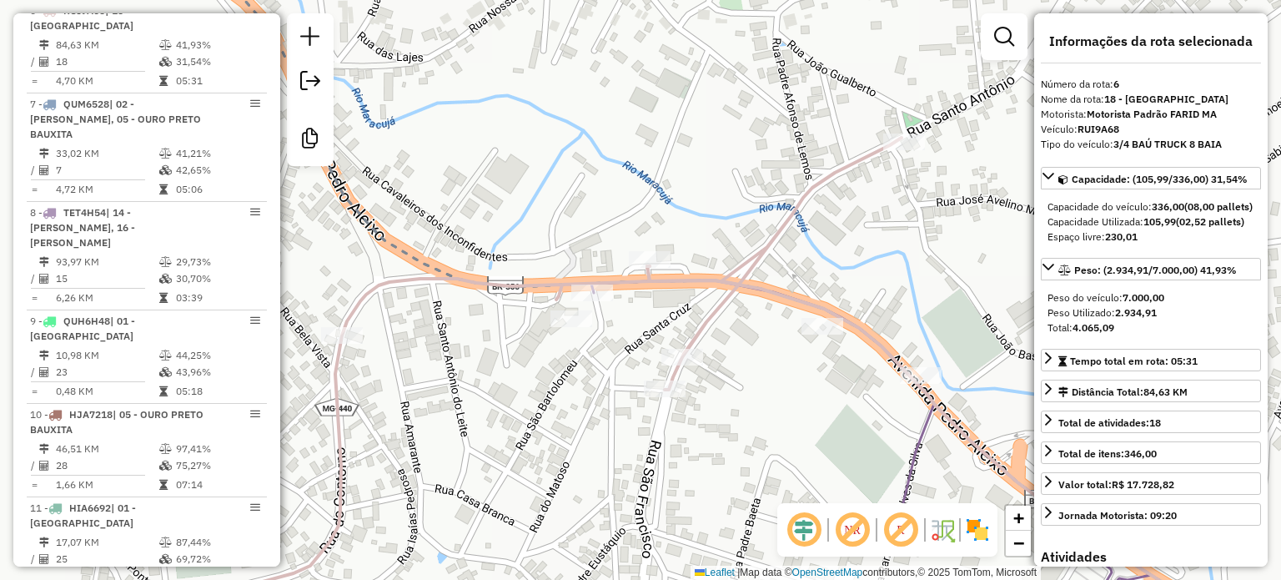
click at [751, 460] on div "Janela de atendimento Grade de atendimento Capacidade Transportadoras Veículos …" at bounding box center [640, 290] width 1281 height 580
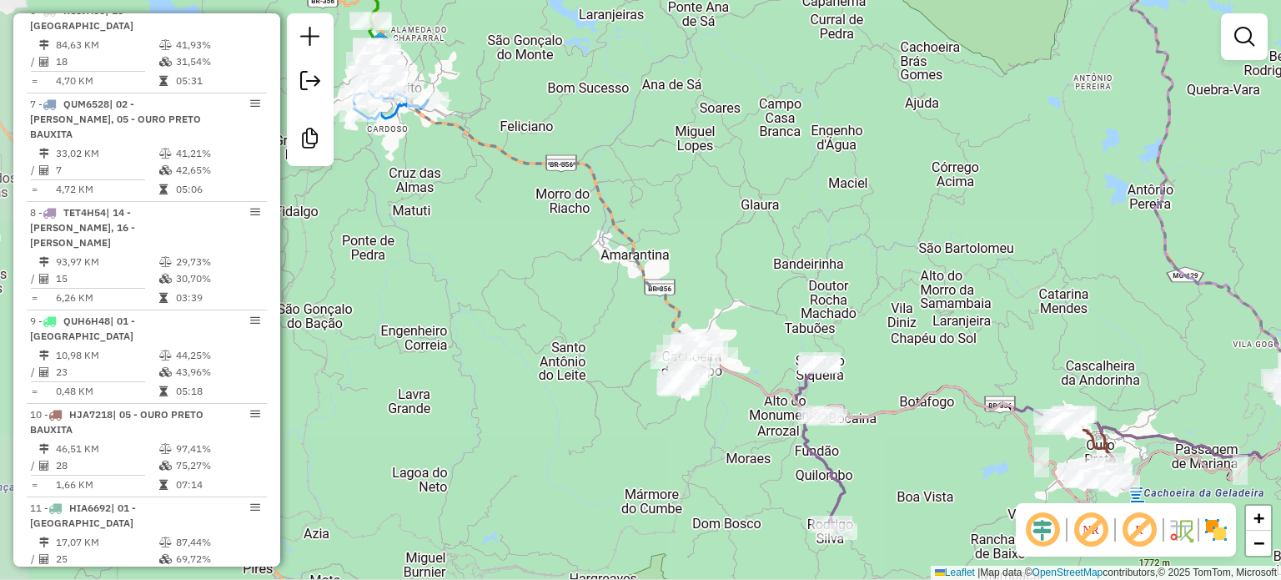
drag, startPoint x: 767, startPoint y: 259, endPoint x: 728, endPoint y: 226, distance: 50.3
click at [734, 233] on div "Janela de atendimento Grade de atendimento Capacidade Transportadoras Veículos …" at bounding box center [640, 290] width 1281 height 580
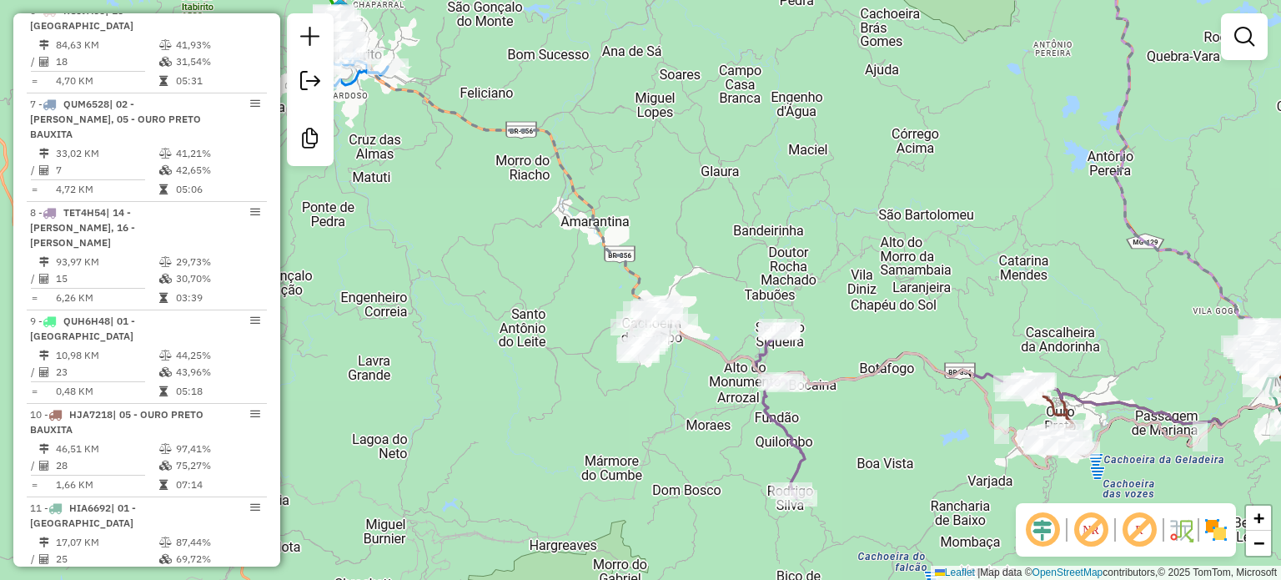
click at [827, 379] on div "Rota 8 - Placa TET4H54 11516 - [PERSON_NAME] MA Rota 8 - Placa TET4H54 13056 - …" at bounding box center [640, 290] width 1281 height 580
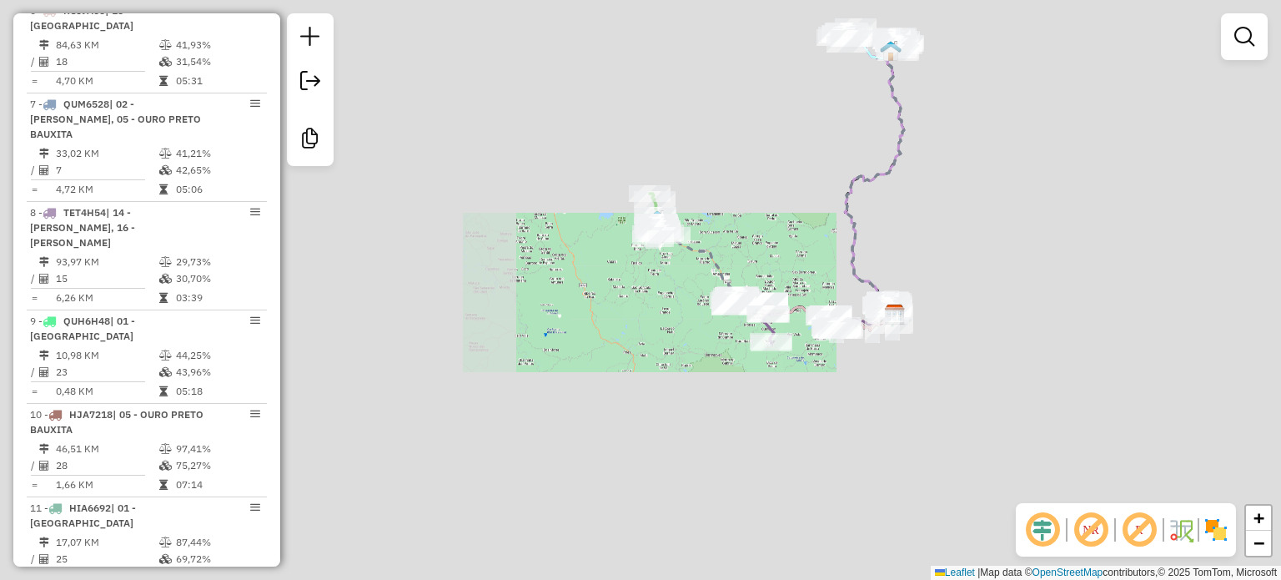
drag, startPoint x: 729, startPoint y: 363, endPoint x: 704, endPoint y: 358, distance: 25.5
click at [711, 360] on div "Janela de atendimento Grade de atendimento Capacidade Transportadoras Veículos …" at bounding box center [640, 290] width 1281 height 580
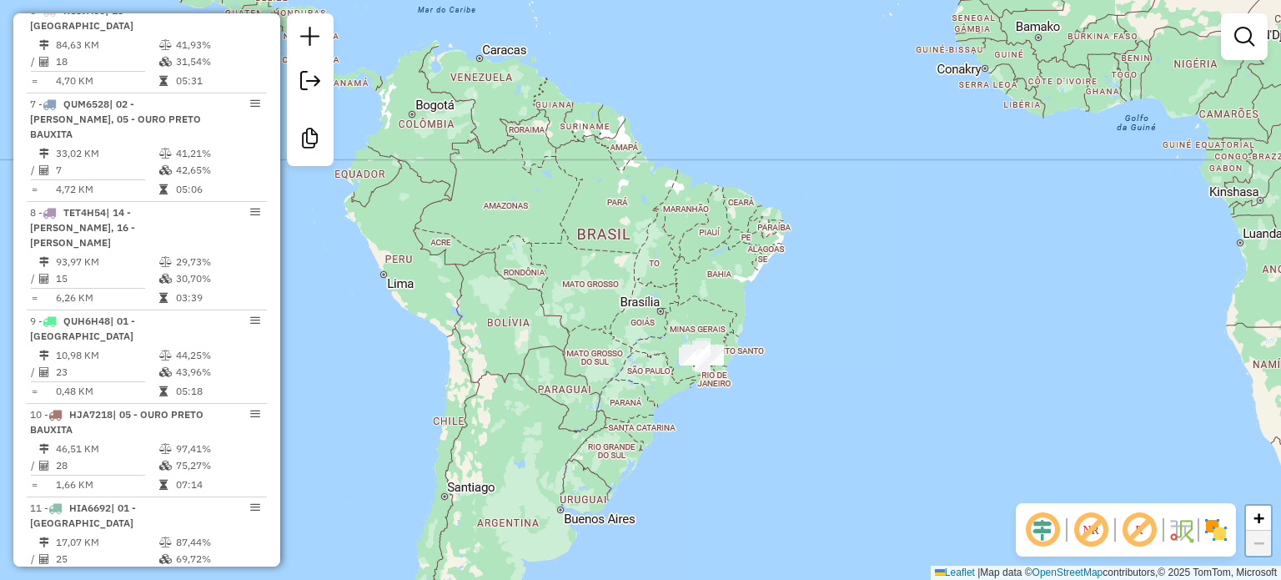
drag, startPoint x: 615, startPoint y: 445, endPoint x: 684, endPoint y: 437, distance: 69.6
click at [684, 438] on div "Janela de atendimento Grade de atendimento Capacidade Transportadoras Veículos …" at bounding box center [640, 290] width 1281 height 580
